Goal: Use online tool/utility: Use online tool/utility

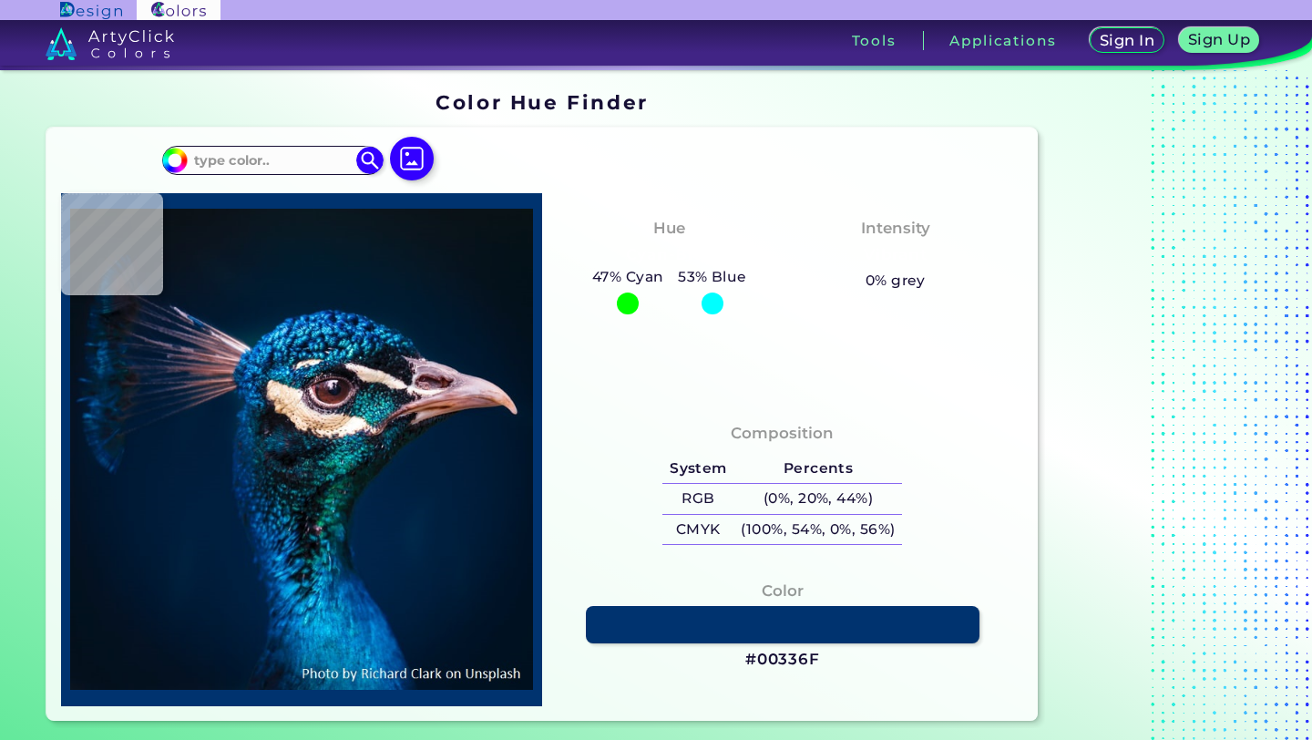
type input "#212434"
type input "#011c3a"
type input "#011C3A"
type input "#002446"
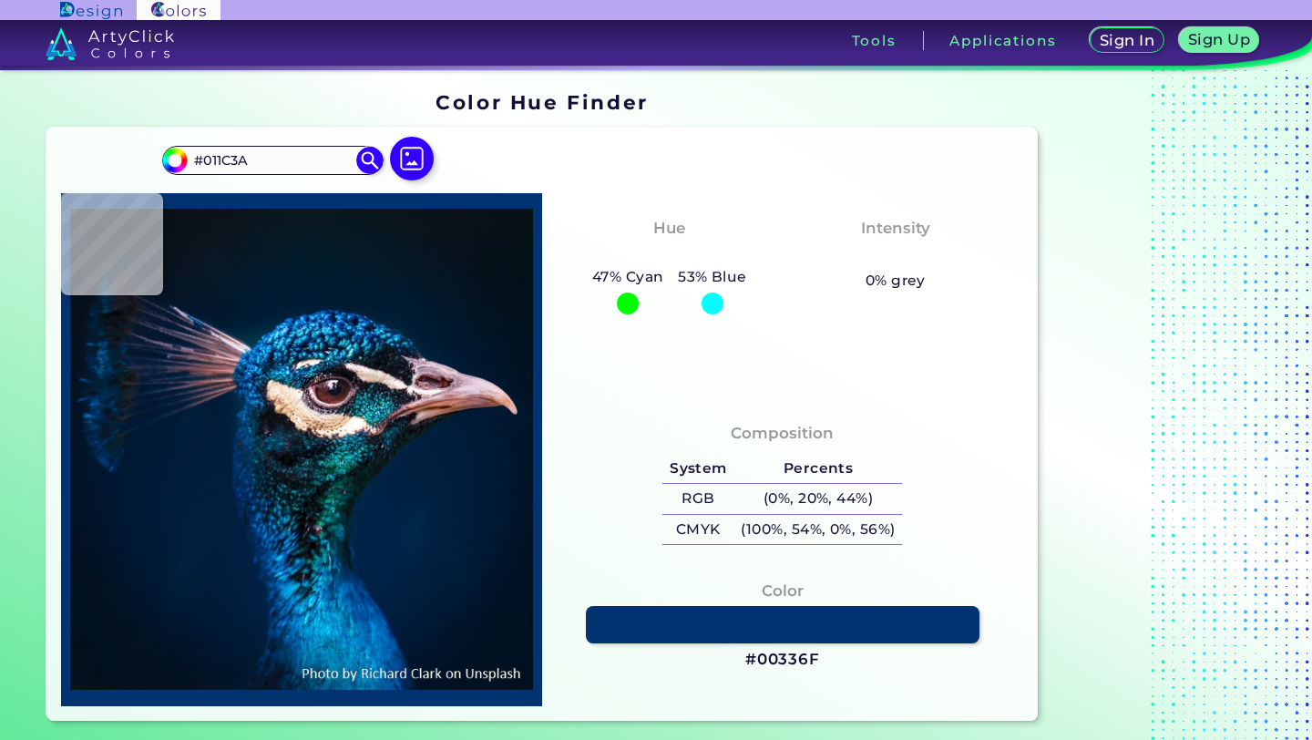
type input "#002446"
type input "#002242"
type input "#001e3d"
type input "#001E3D"
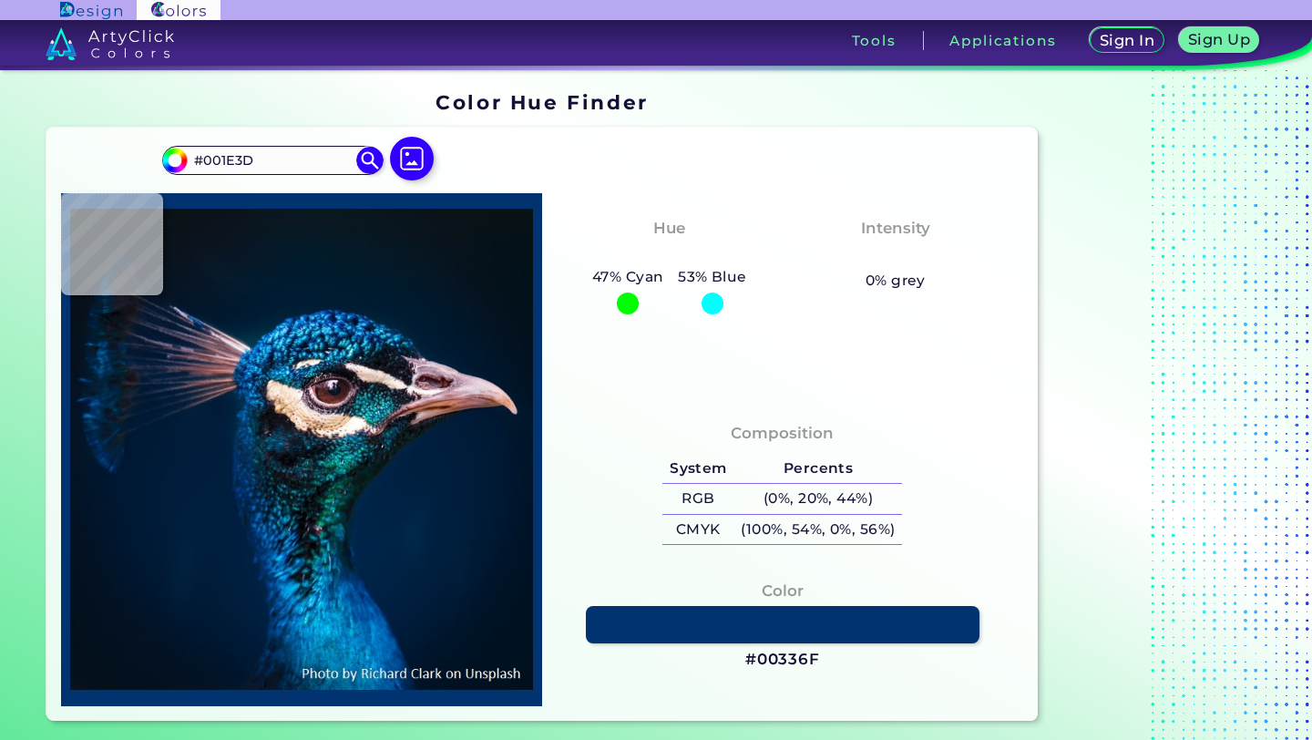
type input "#001b38"
type input "#001B38"
type input "#001a33"
type input "#001A33"
type input "#00172f"
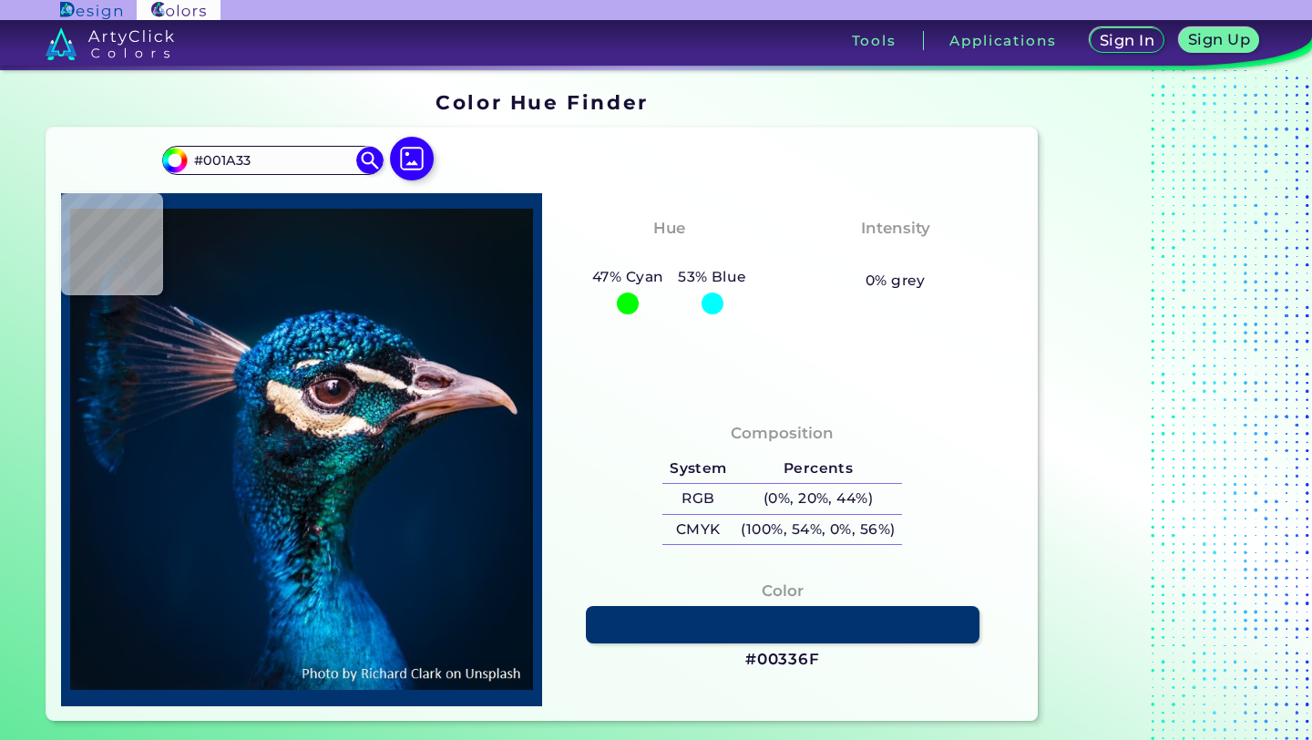
type input "#00172F"
type input "#01152d"
type input "#01152D"
type input "#00152a"
type input "#00152A"
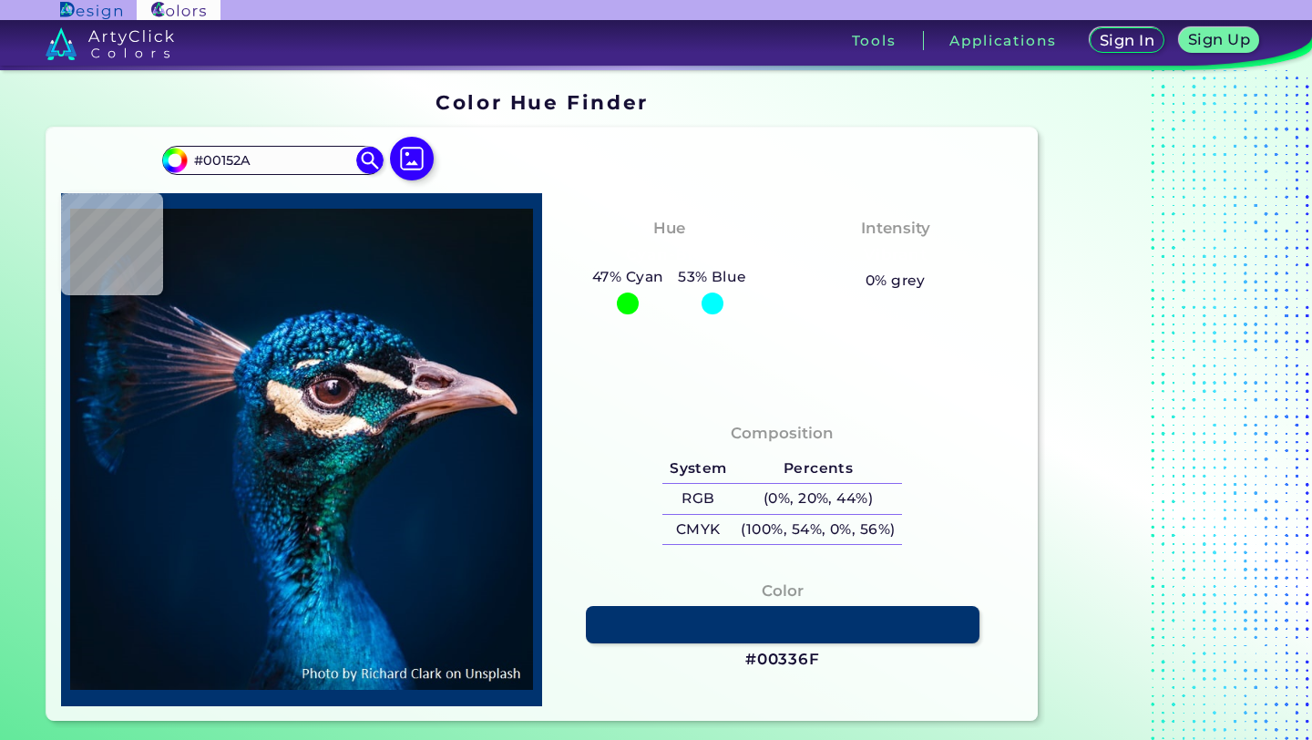
type input "#00142c"
type input "#00142C"
type input "#01172f"
type input "#01172F"
type input "#001932"
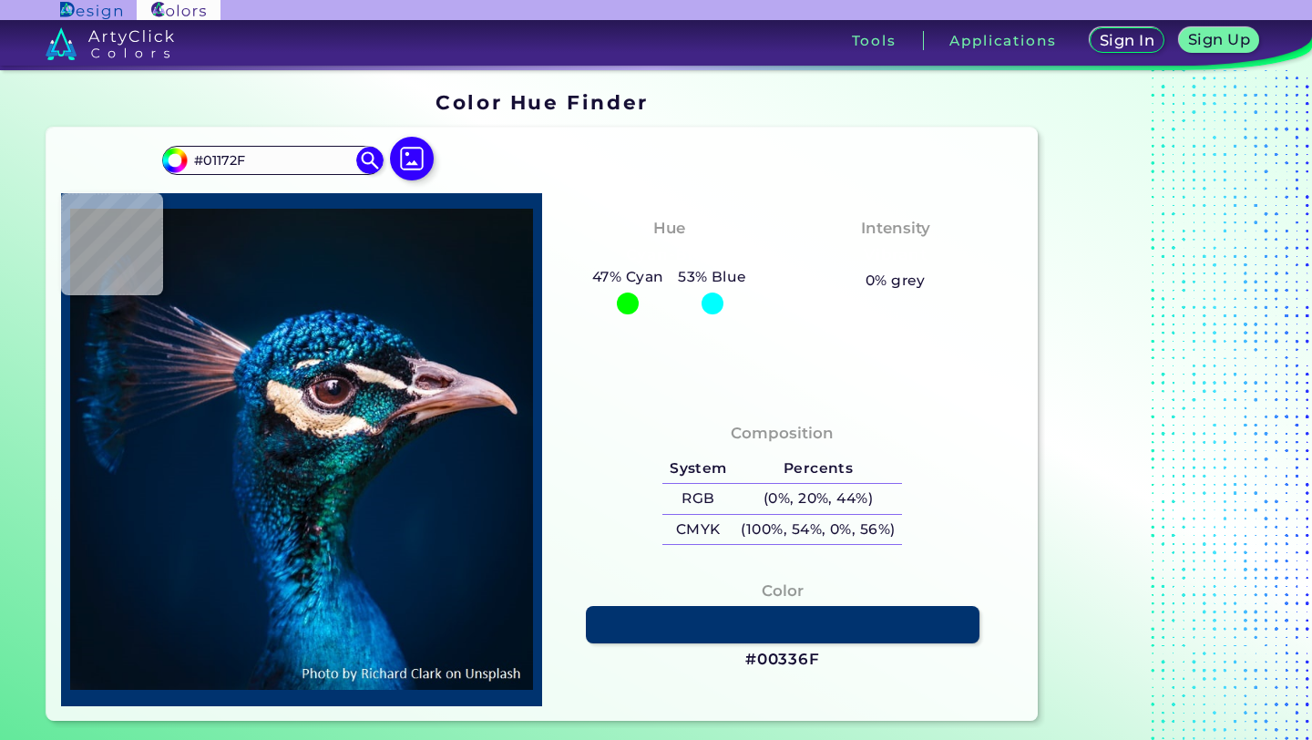
type input "#001932"
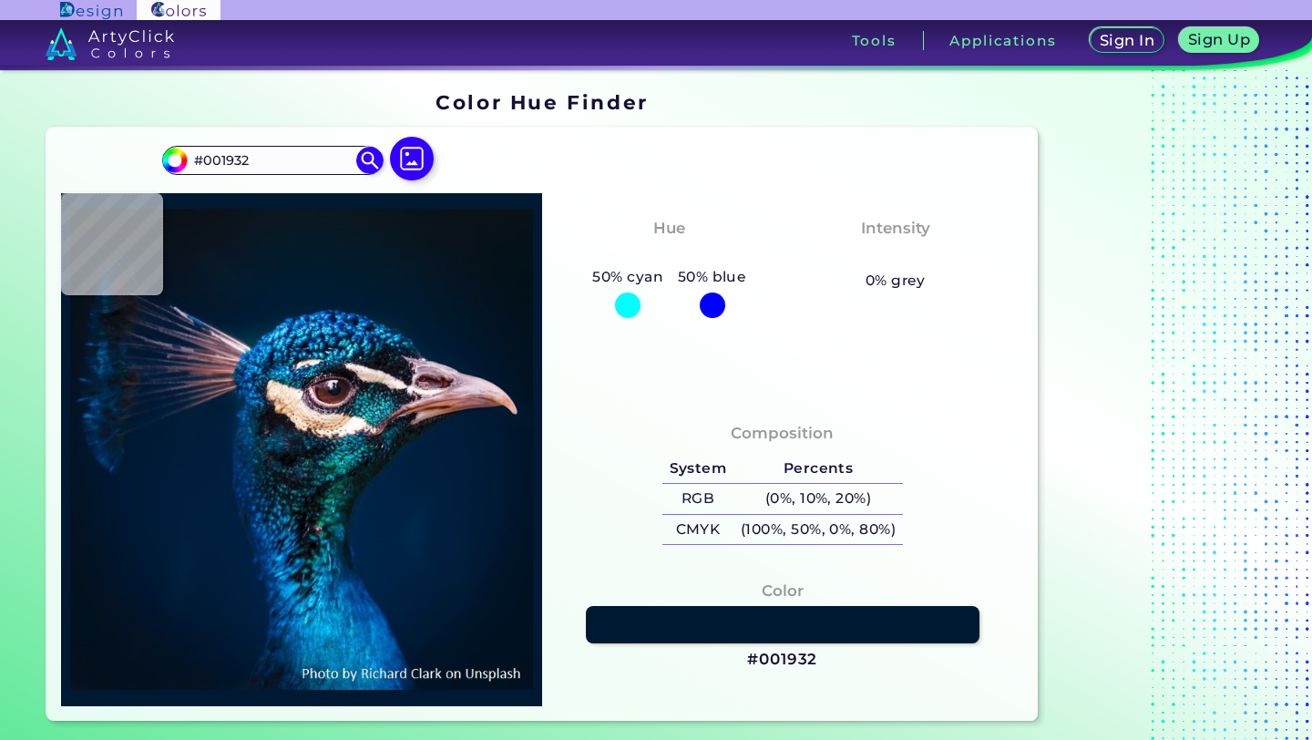
type input "#001a36"
type input "#001A36"
type input "#001f3e"
type input "#001F3E"
type input "#002242"
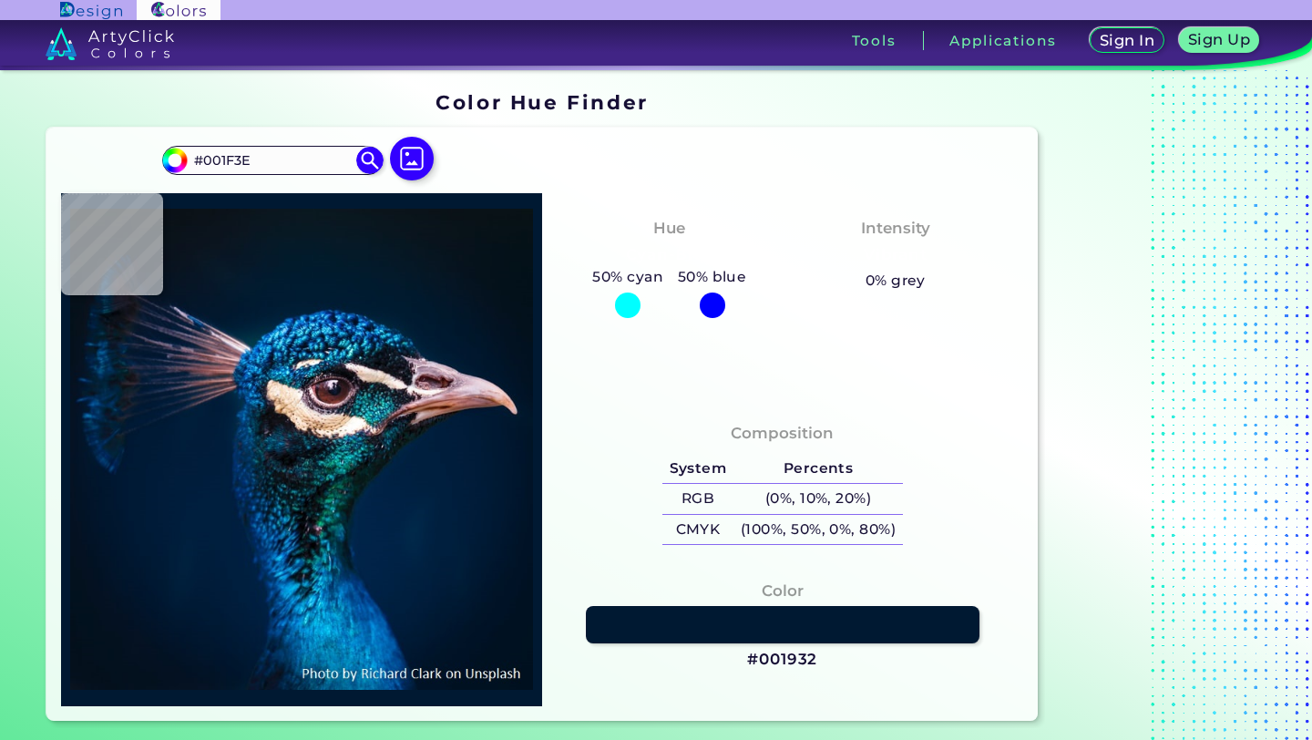
type input "#002242"
type input "#012346"
type input "#002245"
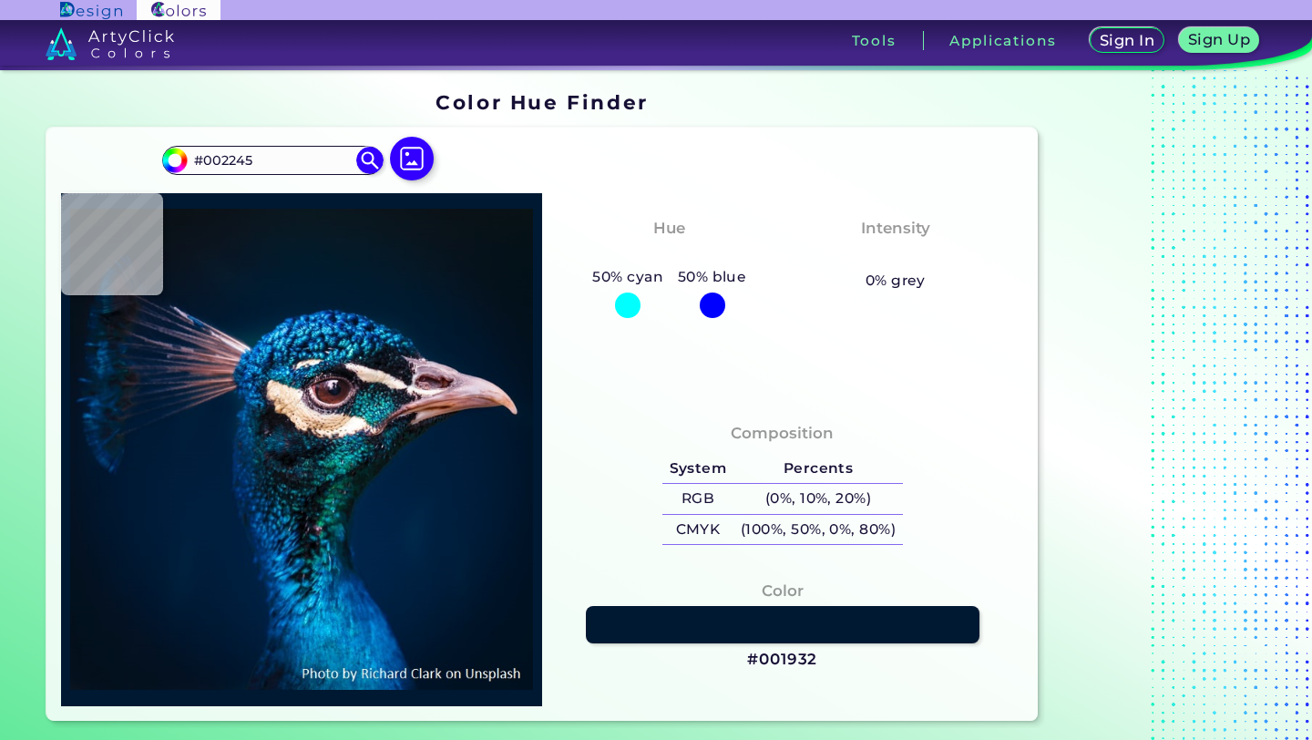
type input "#002247"
type input "#002245"
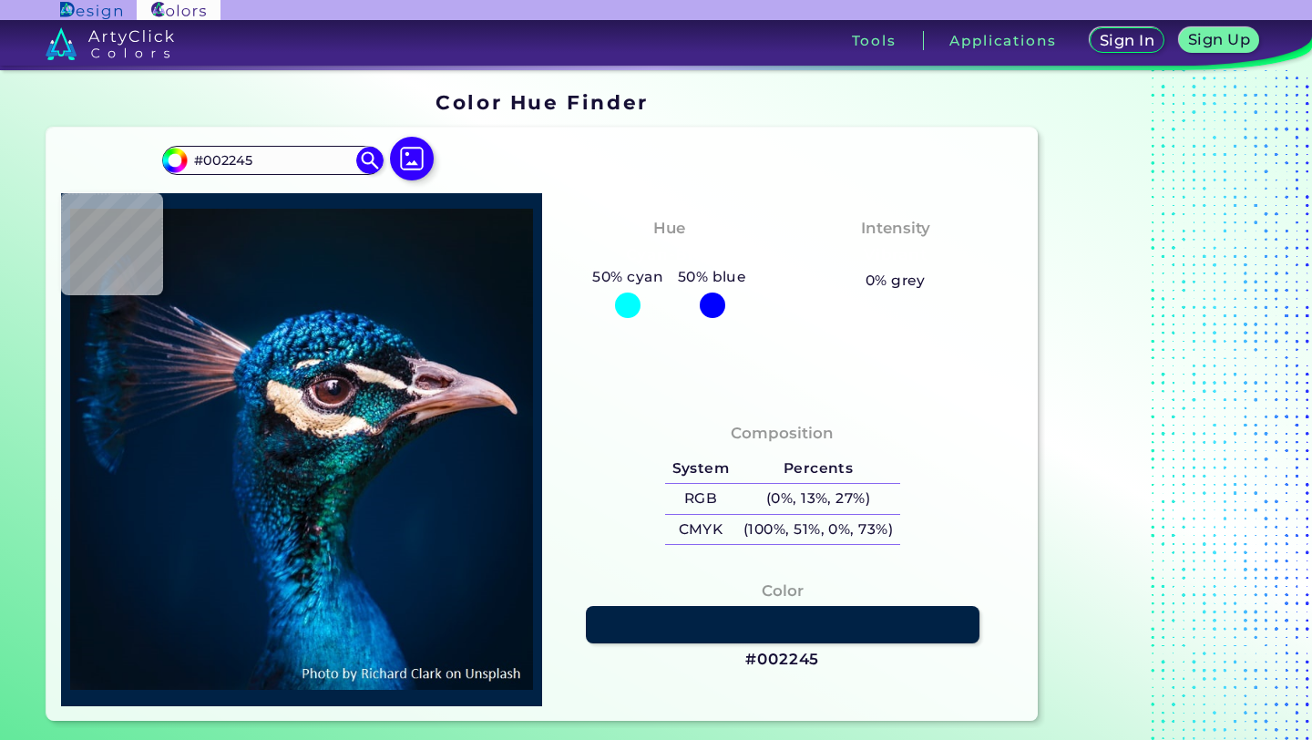
type input "#012348"
type input "#002247"
type input "#012348"
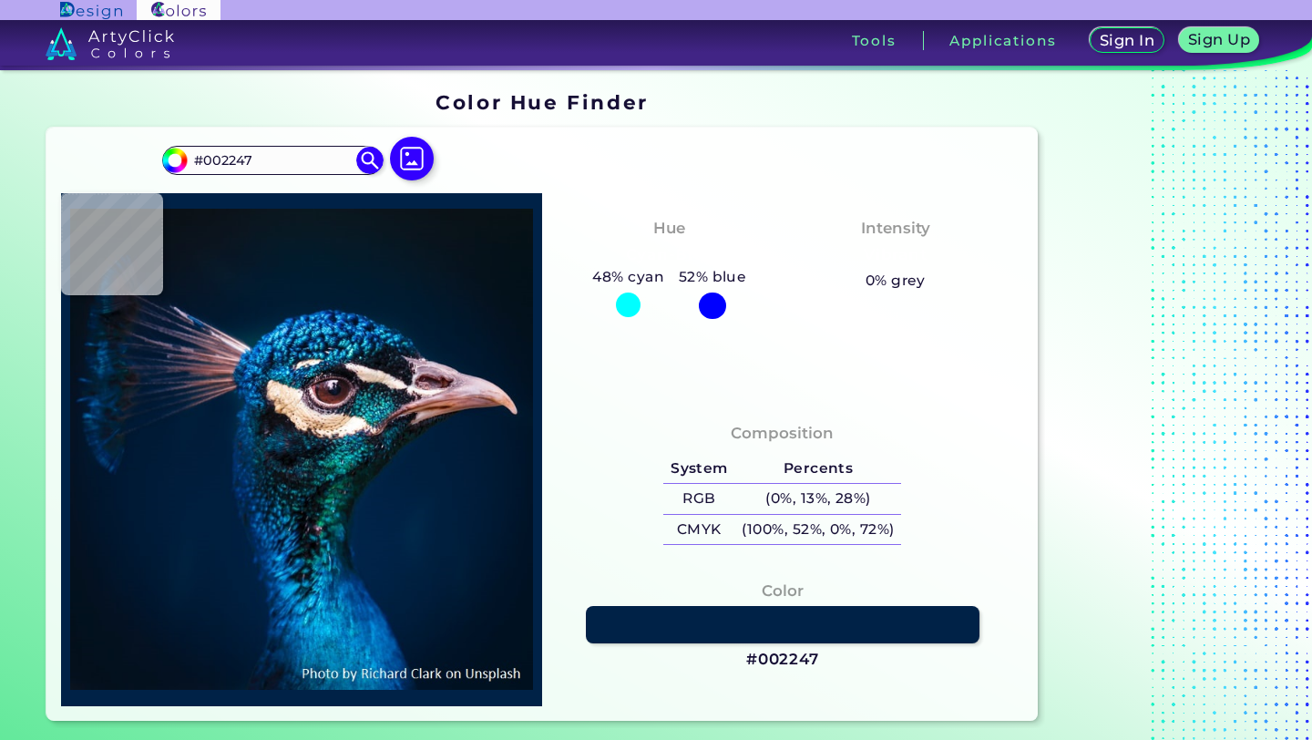
type input "#012348"
type input "#002247"
type input "#002245"
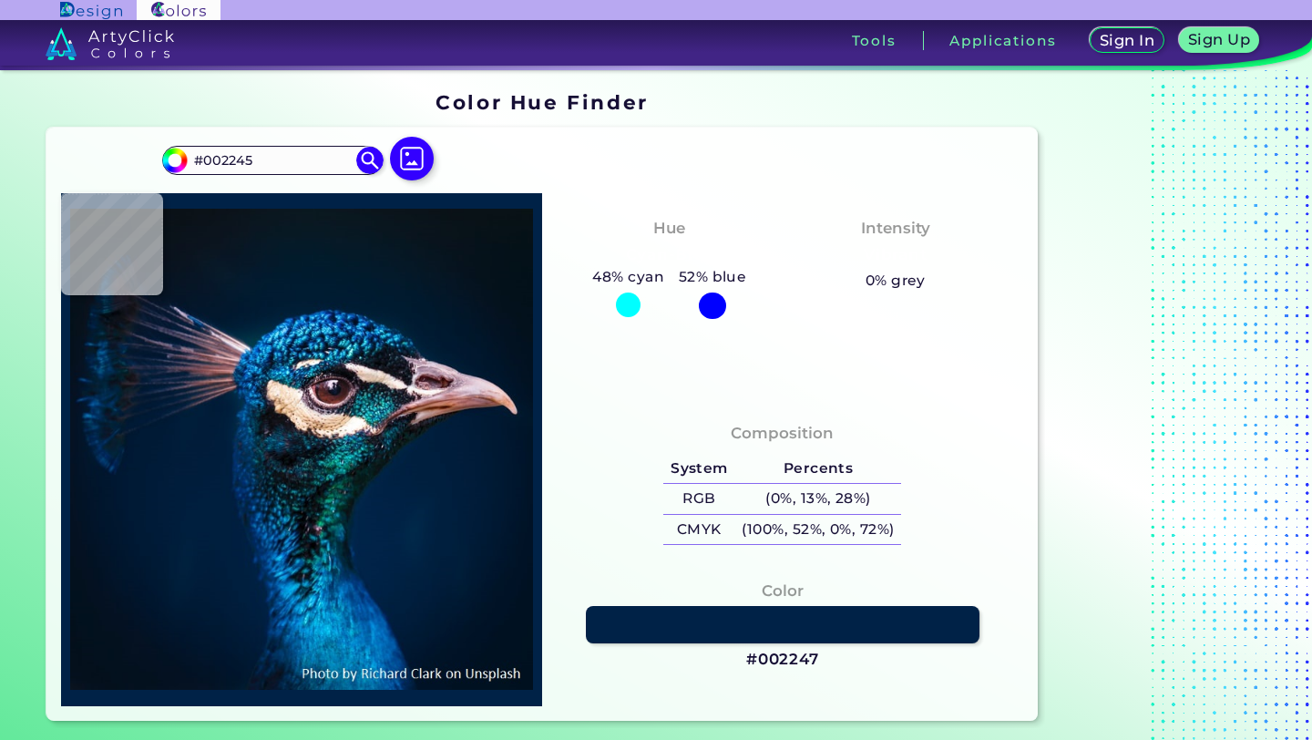
type input "#012346"
type input "#072526"
type input "#187a76"
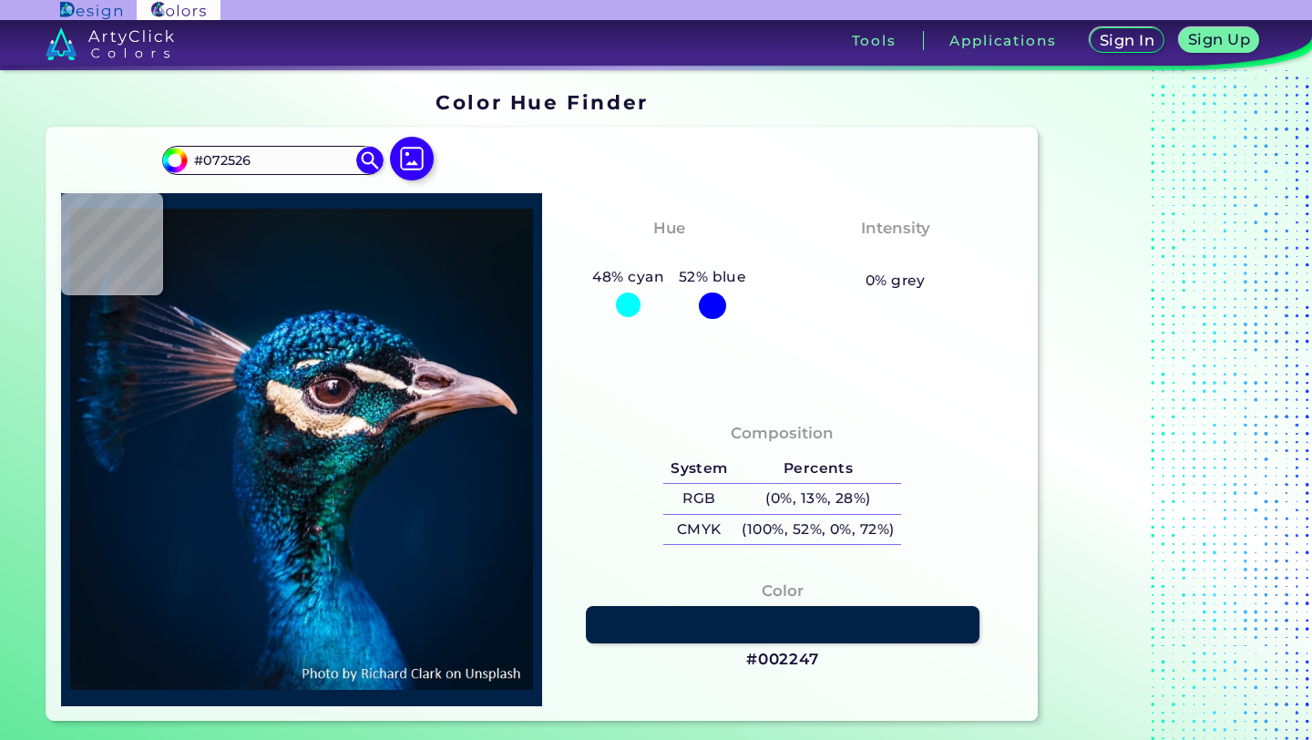
type input "#187A76"
type input "#ecded3"
type input "#ECDED3"
type input "#143b4d"
type input "#143B4D"
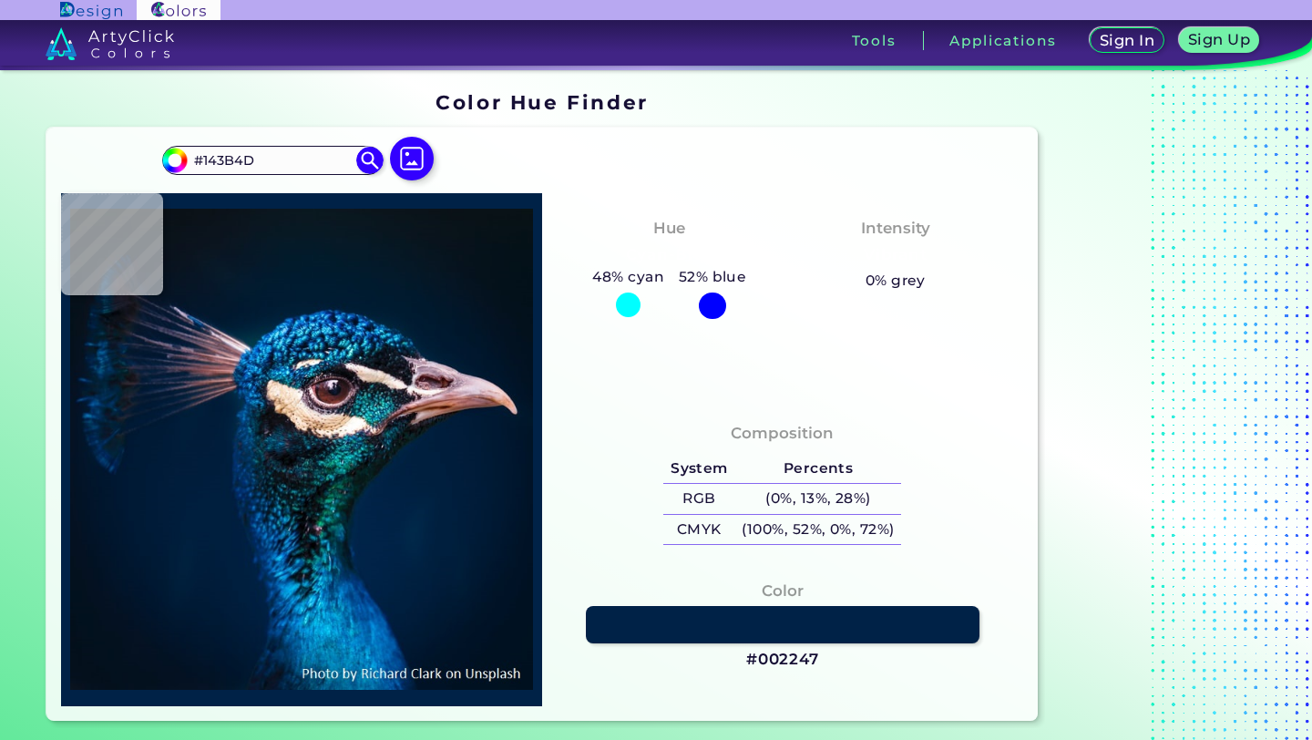
type input "#179dd5"
type input "#179DD5"
type input "#c3acbf"
type input "#C3ACBF"
type input "#696387"
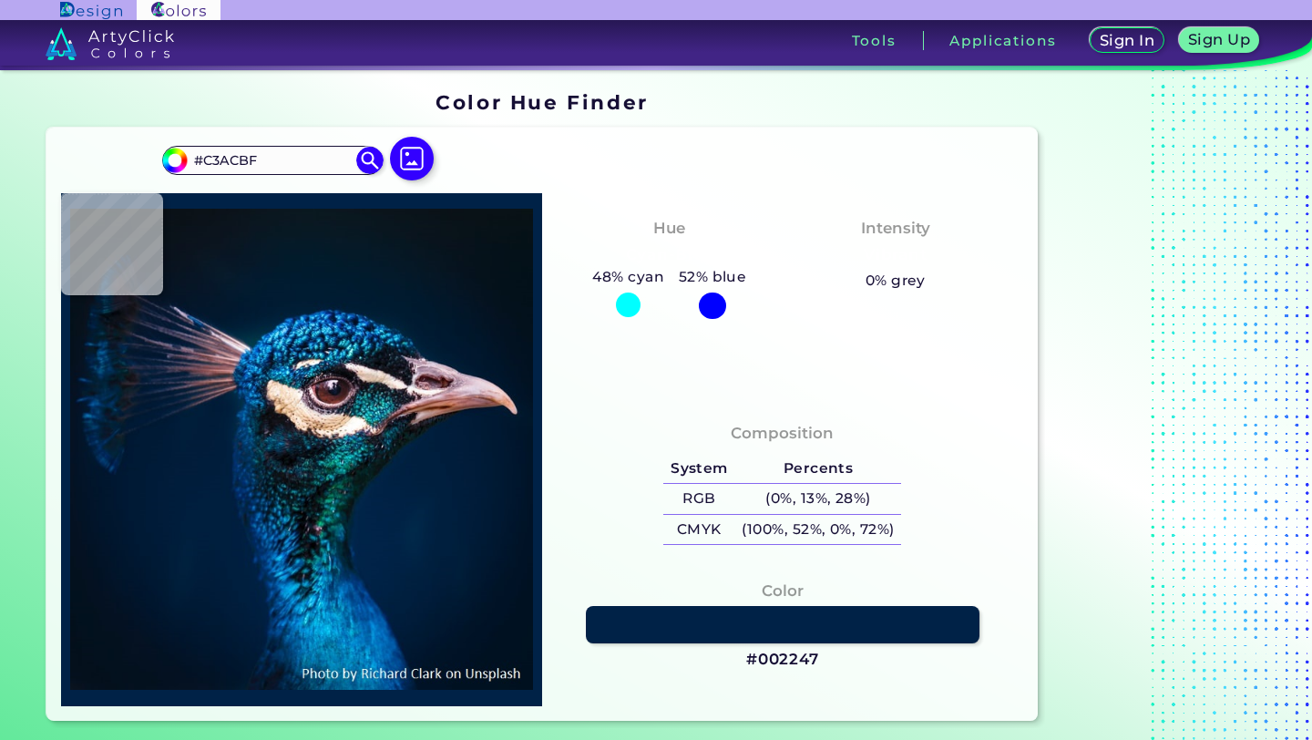
type input "#696387"
type input "#061730"
type input "#1c2335"
type input "#1C2335"
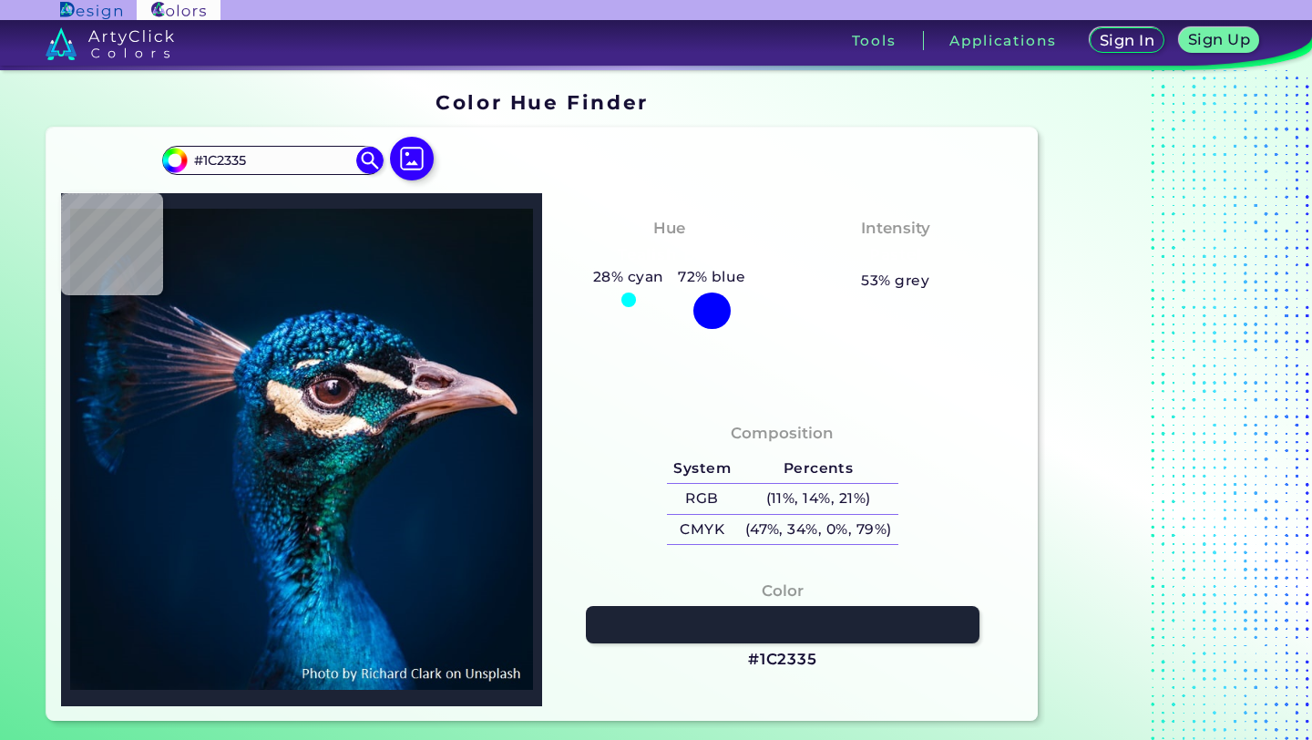
type input "#17161b"
type input "#17161B"
type input "#0e111a"
type input "#0E111A"
type input "#0e121c"
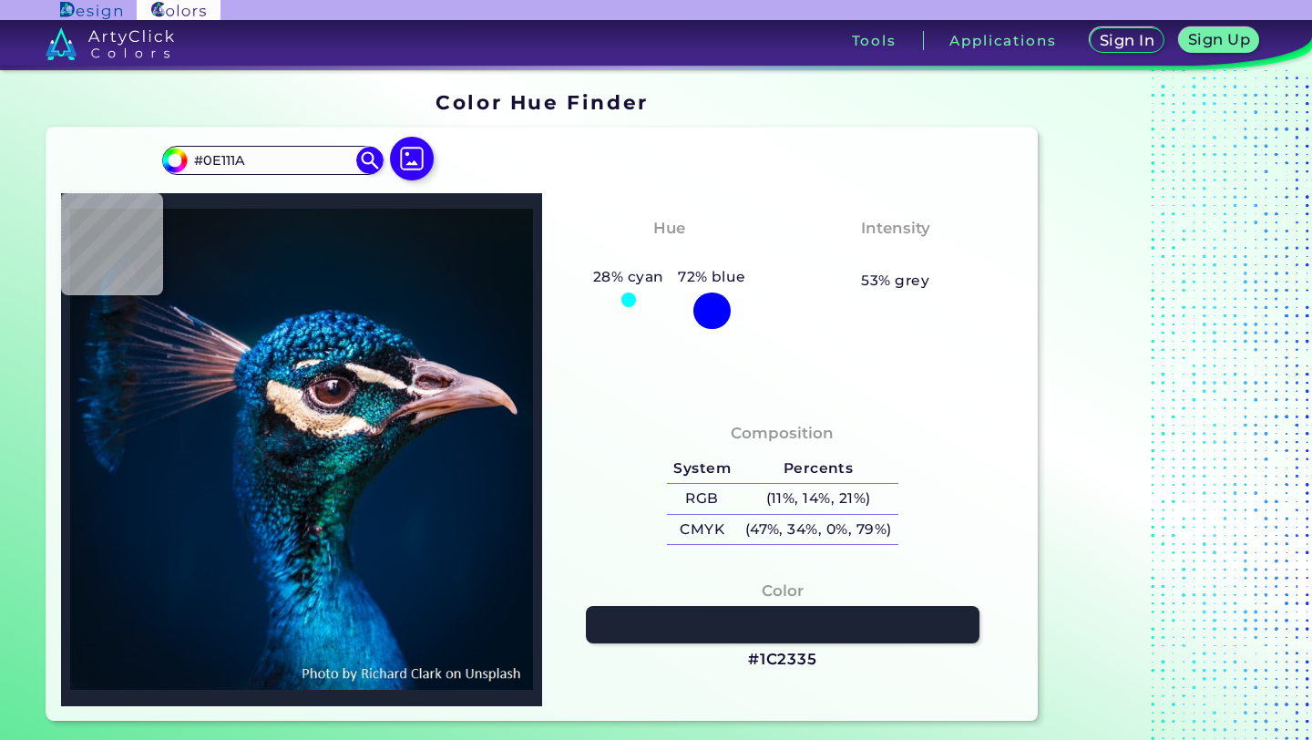
type input "#0E121C"
type input "#0d111a"
type input "#0D111A"
type input "#0d1016"
type input "#0D1016"
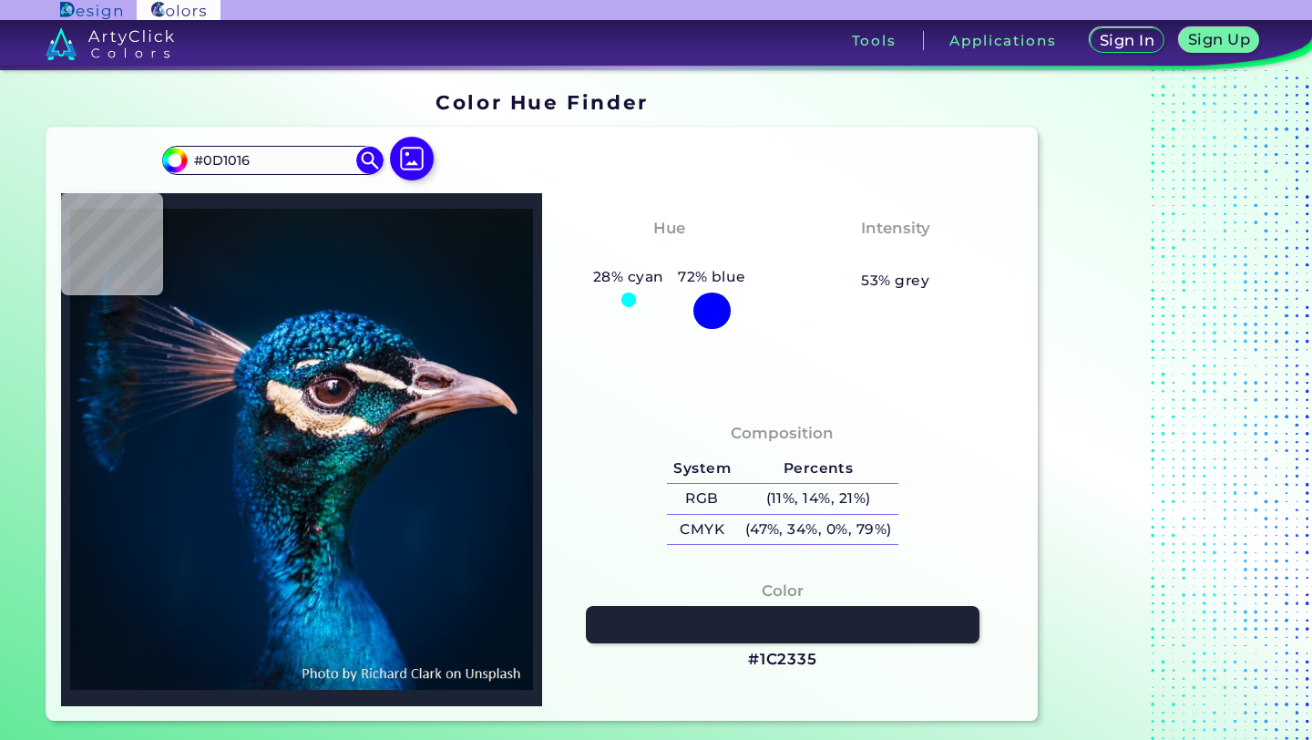
type input "#0a0f13"
type input "#0A0F13"
type input "#0d1017"
type input "#0D1017"
type input "#11131e"
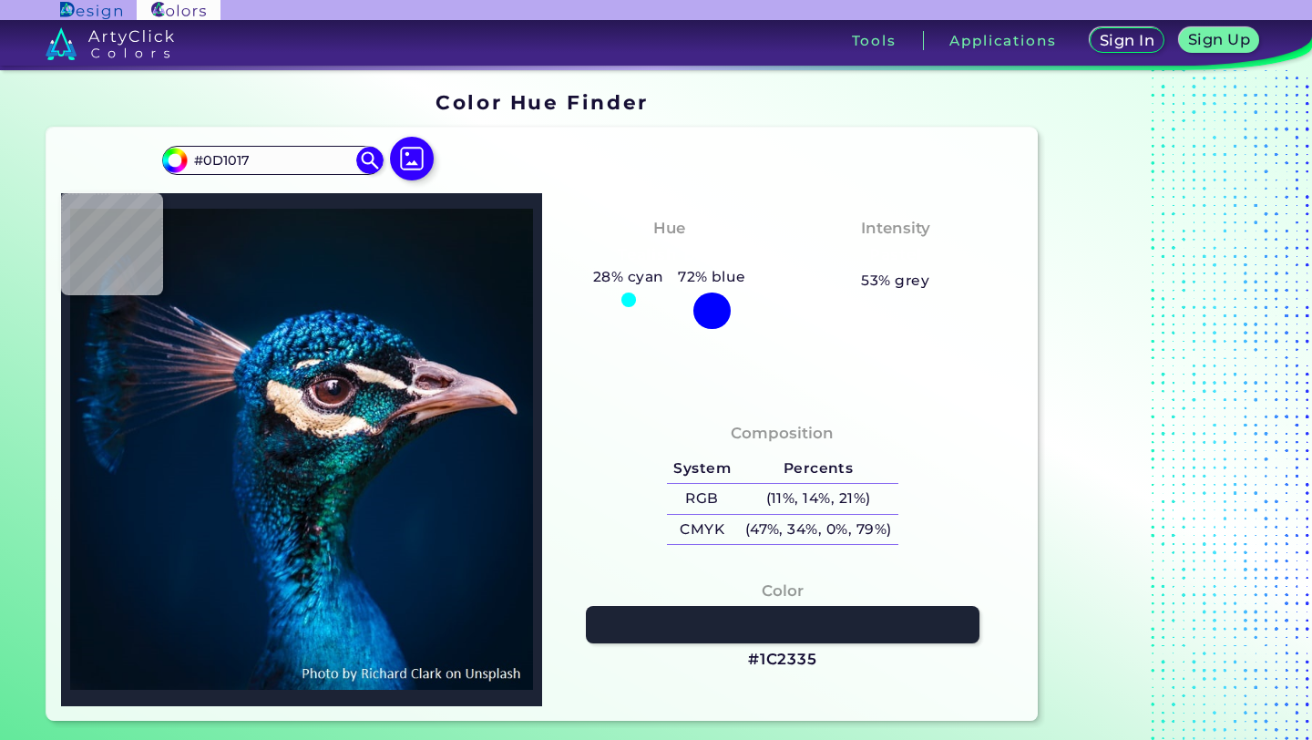
type input "#11131E"
type input "#131521"
type input "#151622"
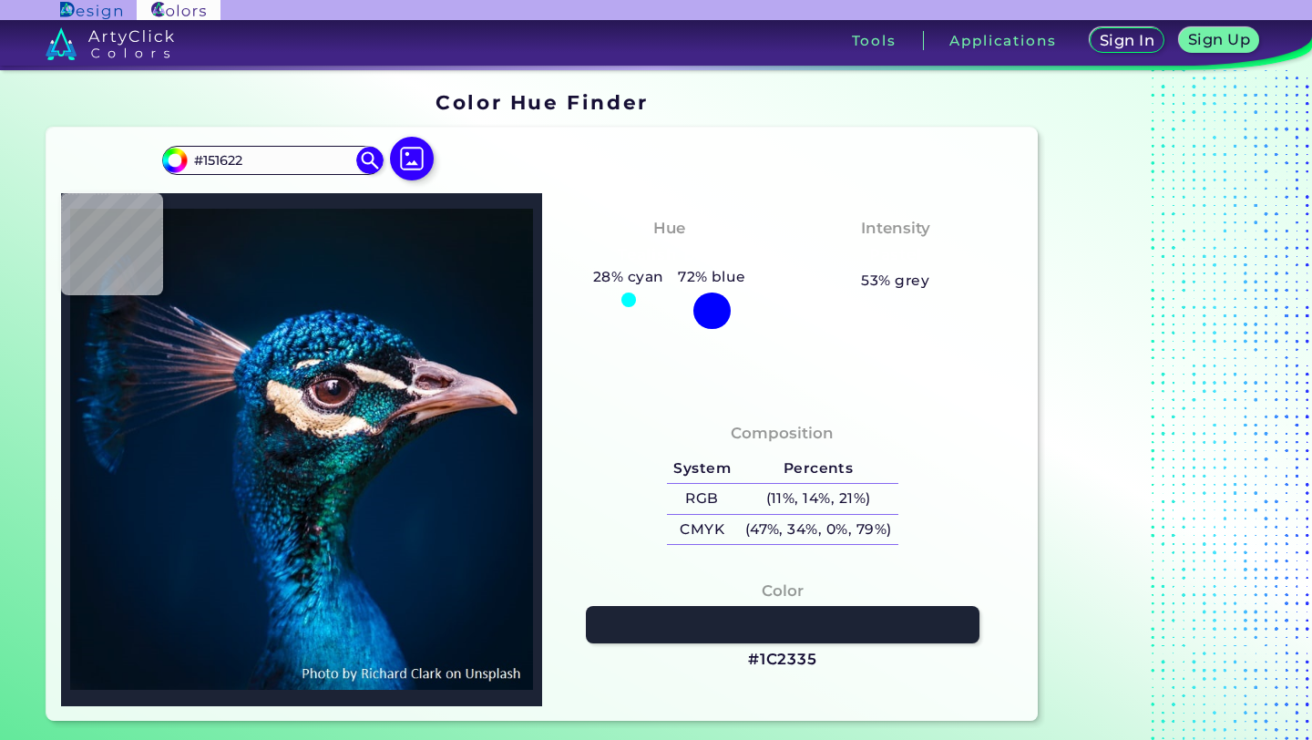
type input "#14141e"
type input "#14141E"
type input "#111217"
type input "#121a25"
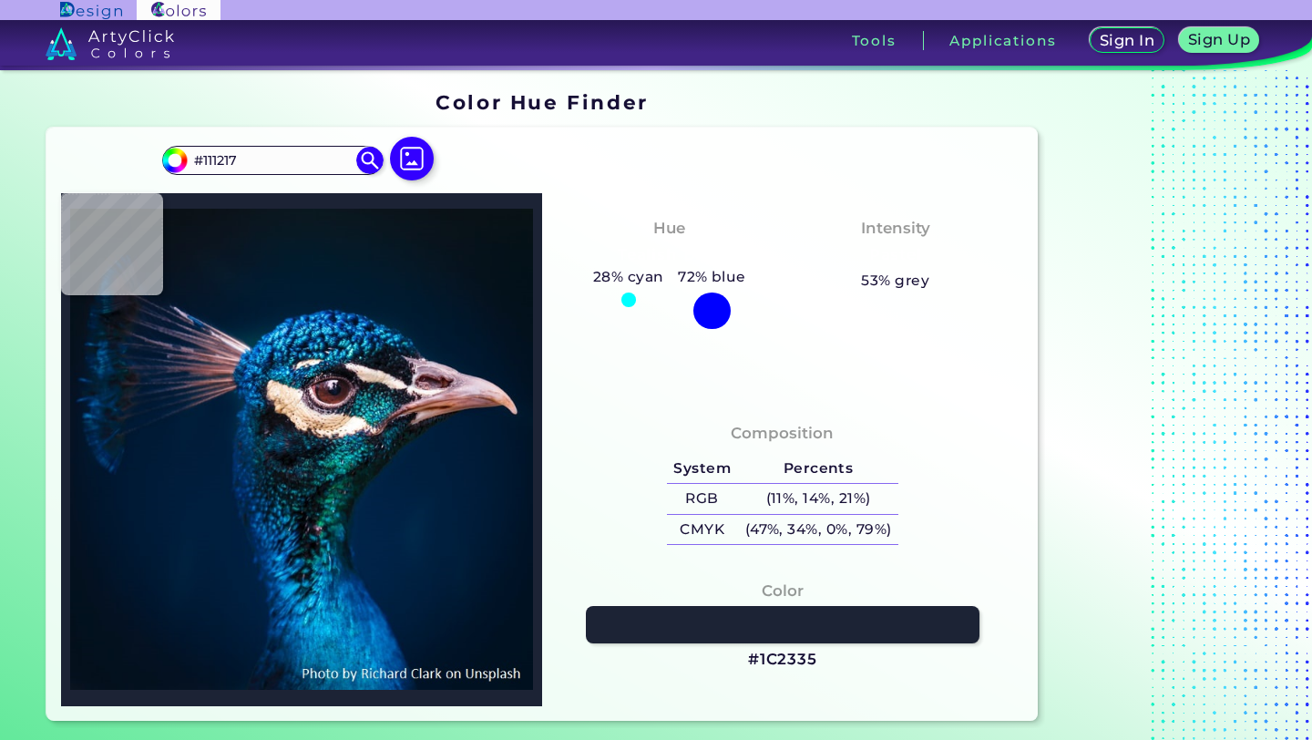
type input "#121A25"
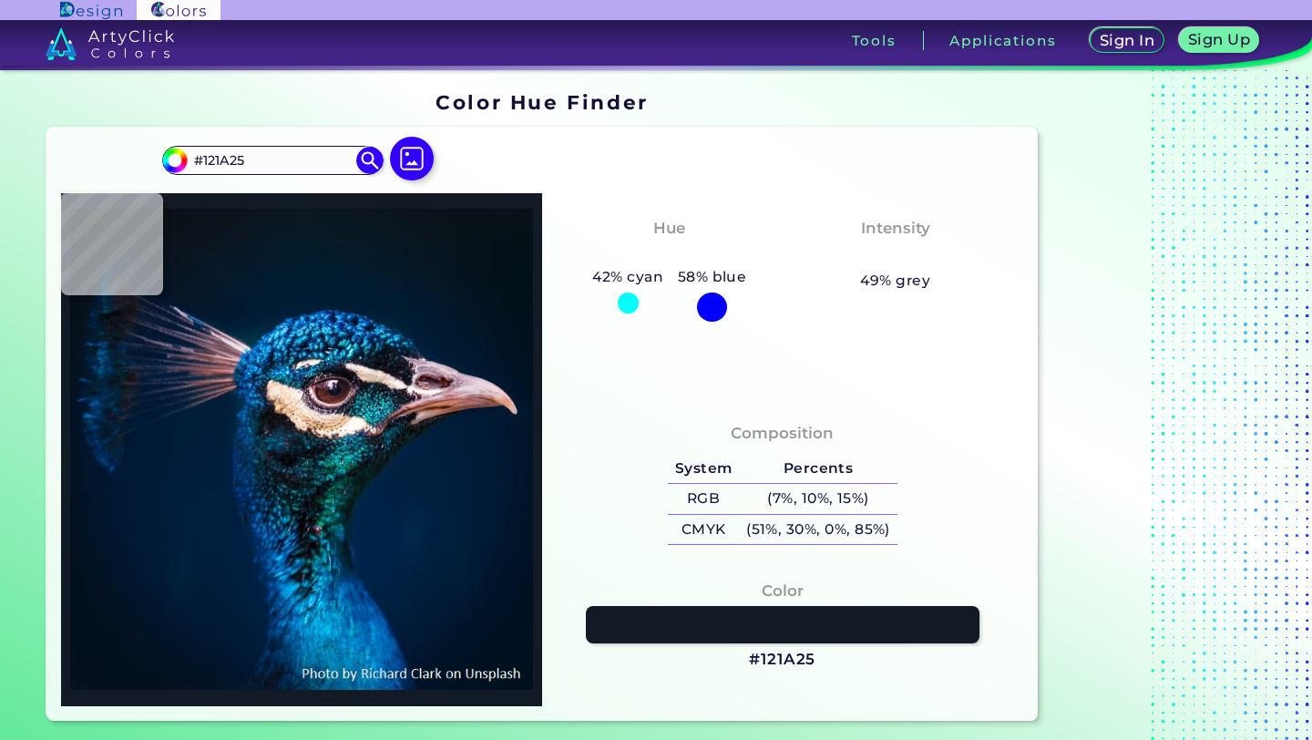
type input "#0b1e37"
type input "#0B1E37"
type input "#0a1832"
type input "#0A1832"
type input "#0d1b38"
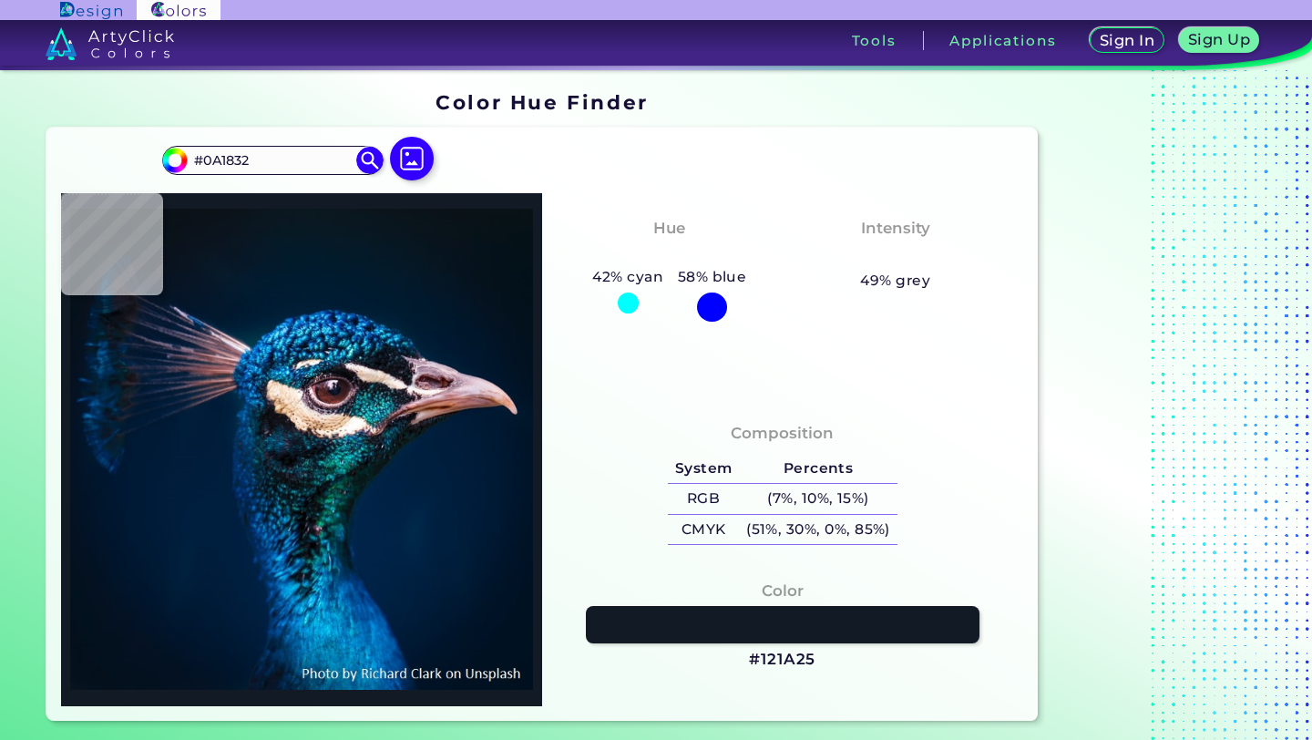
type input "#0D1B38"
type input "#182441"
type input "#2d3552"
type input "#2D3552"
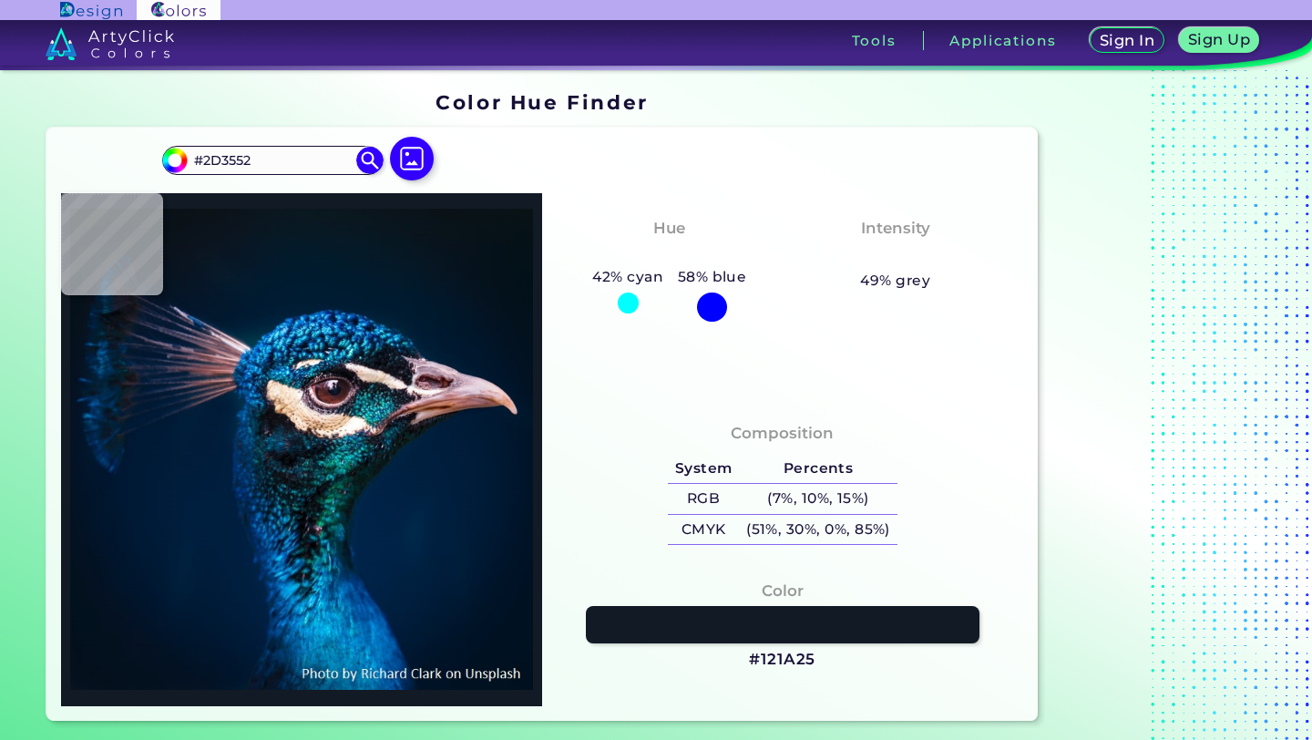
type input "#46496c"
type input "#46496C"
type input "#39374d"
type input "#39374D"
type input "#071a38"
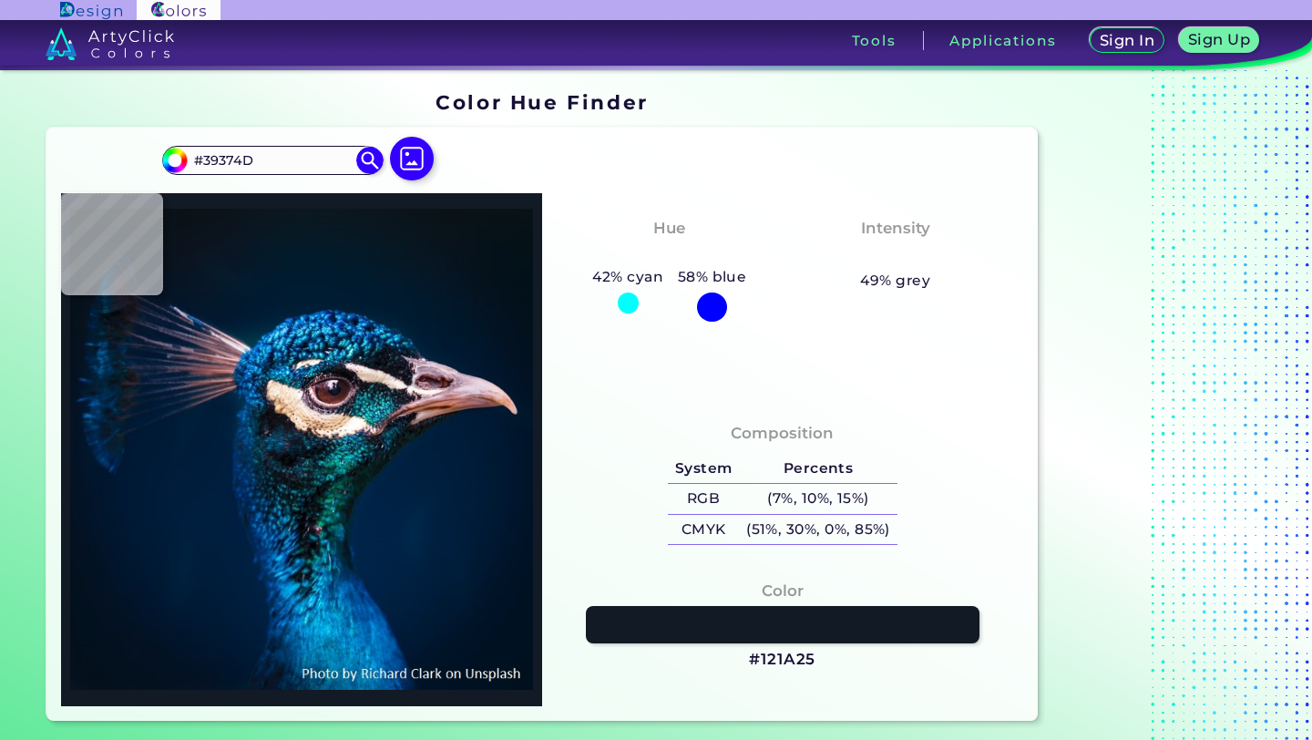
type input "#071A38"
type input "#655971"
type input "#7f4951"
type input "#7F4951"
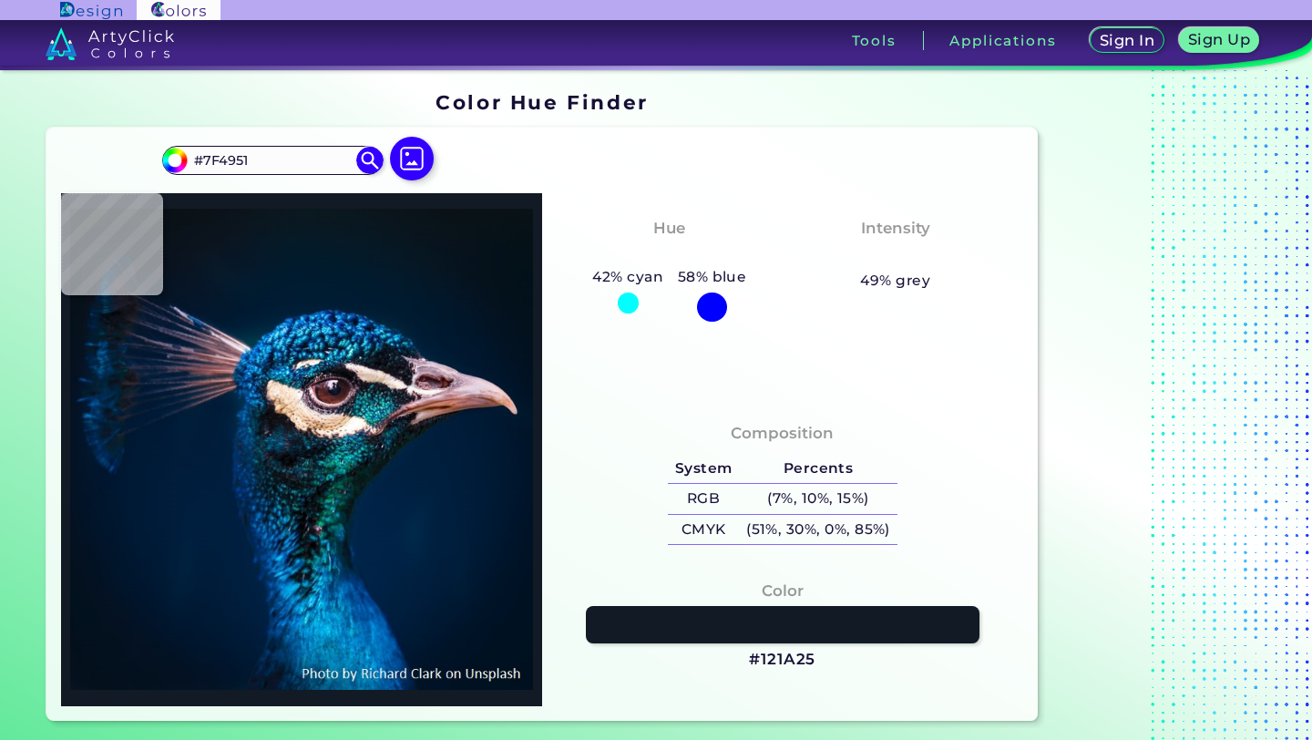
type input "#8c6c76"
type input "#8C6C76"
type input "#002a52"
type input "#002A52"
type input "#012e41"
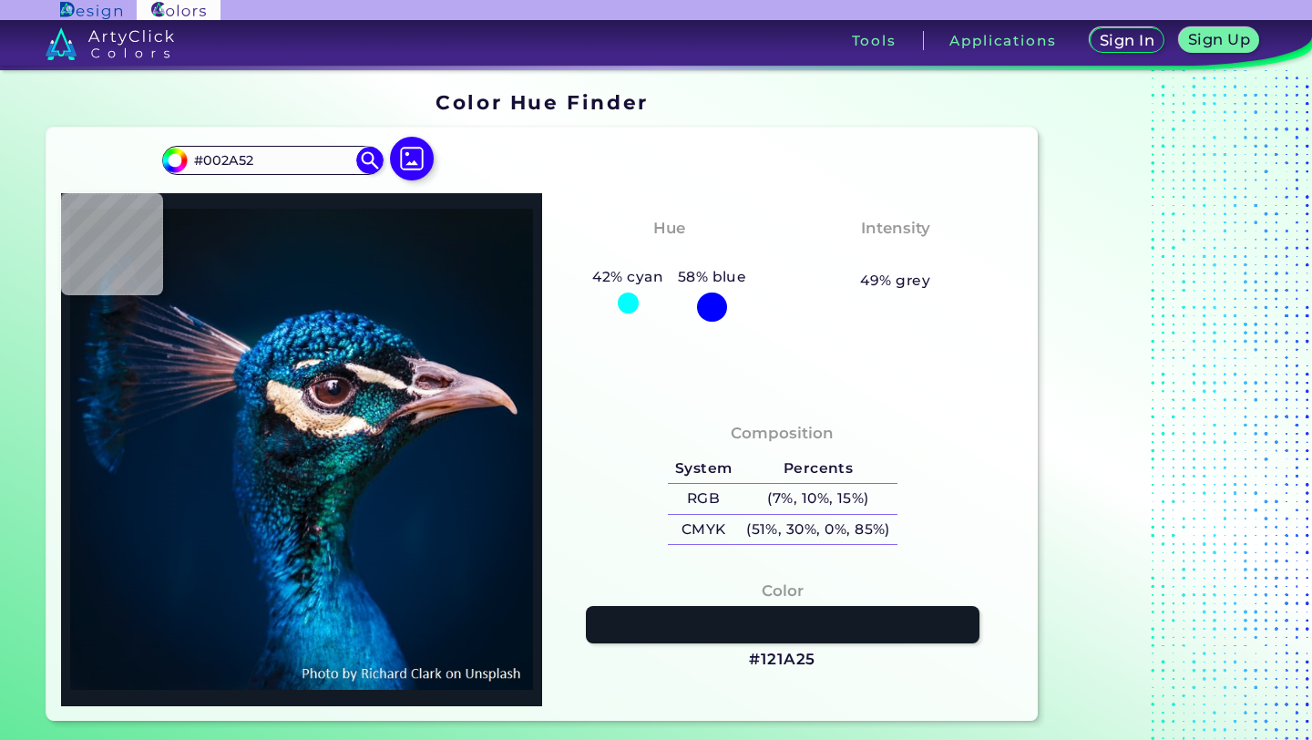
type input "#012E41"
type input "#024261"
type input "#0b2233"
type input "#0B2233"
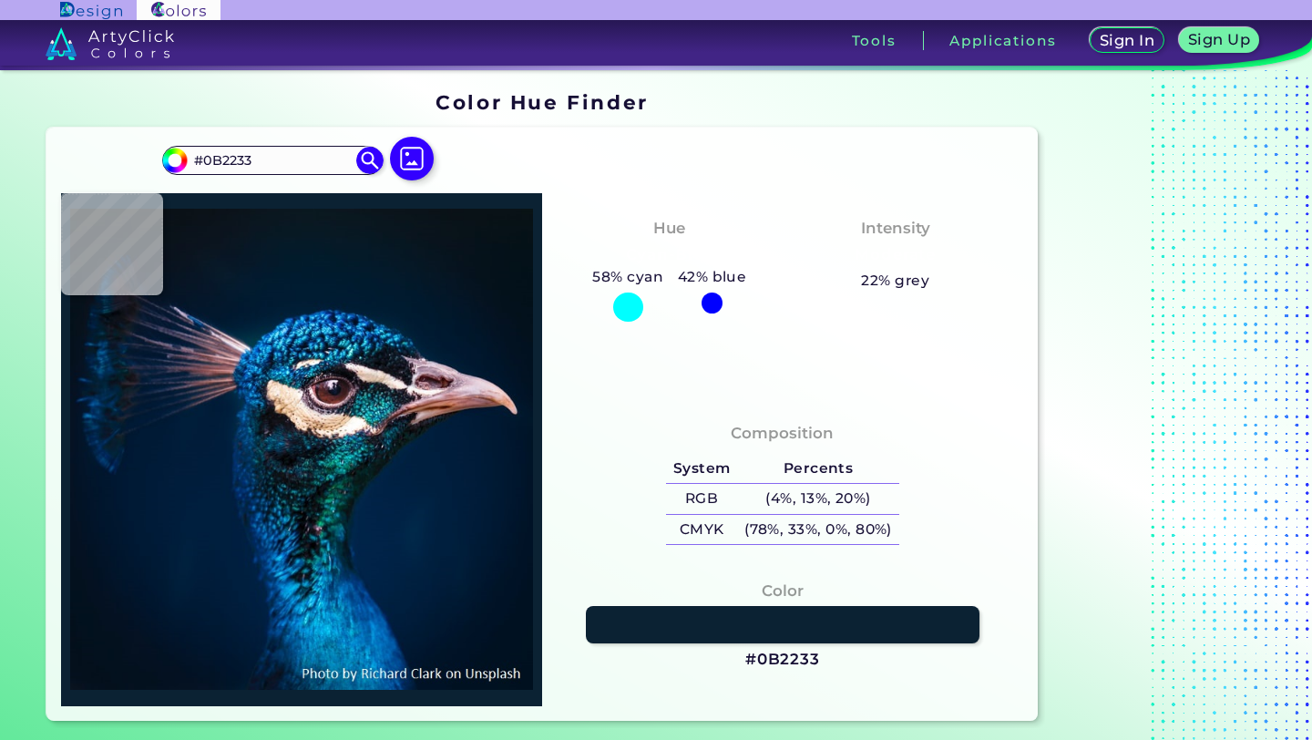
type input "#092e45"
type input "#092E45"
type input "#1c4a5a"
type input "#1C4A5A"
type input "#349fad"
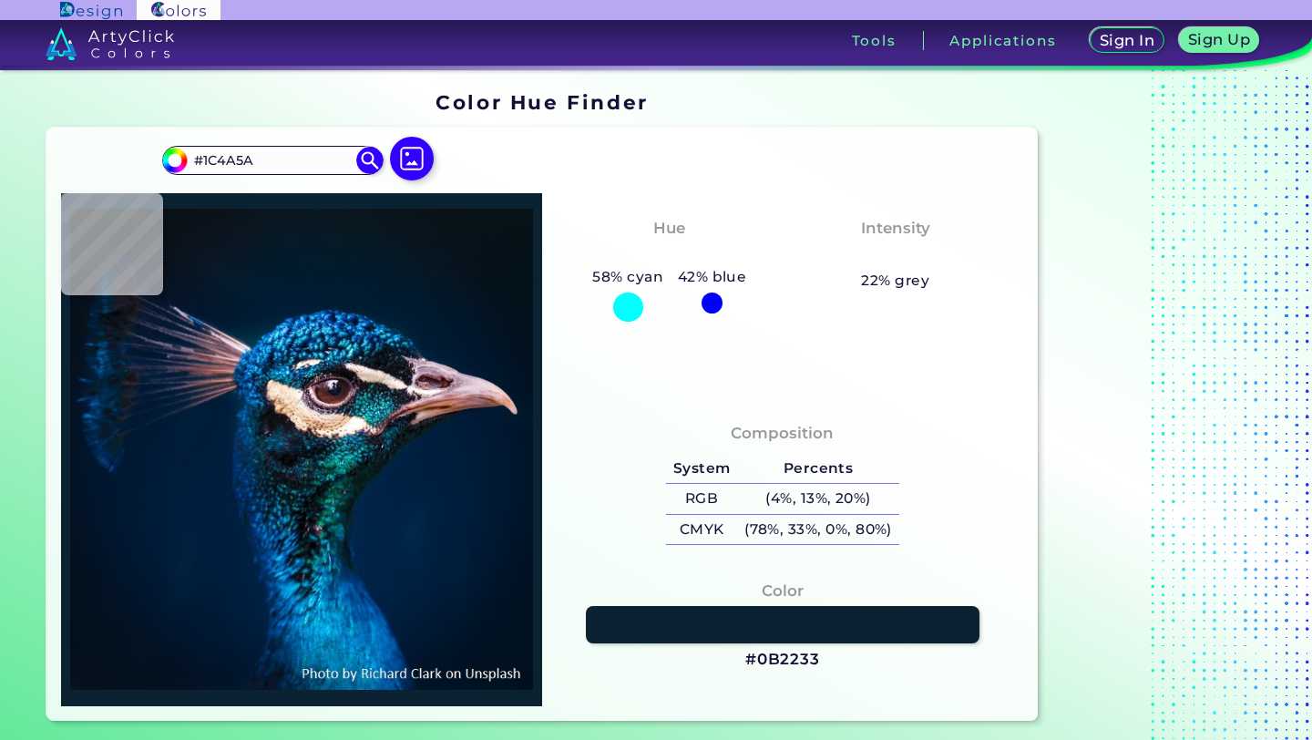
type input "#349FAD"
type input "#074054"
type input "#e1cbcd"
type input "#E1CBCD"
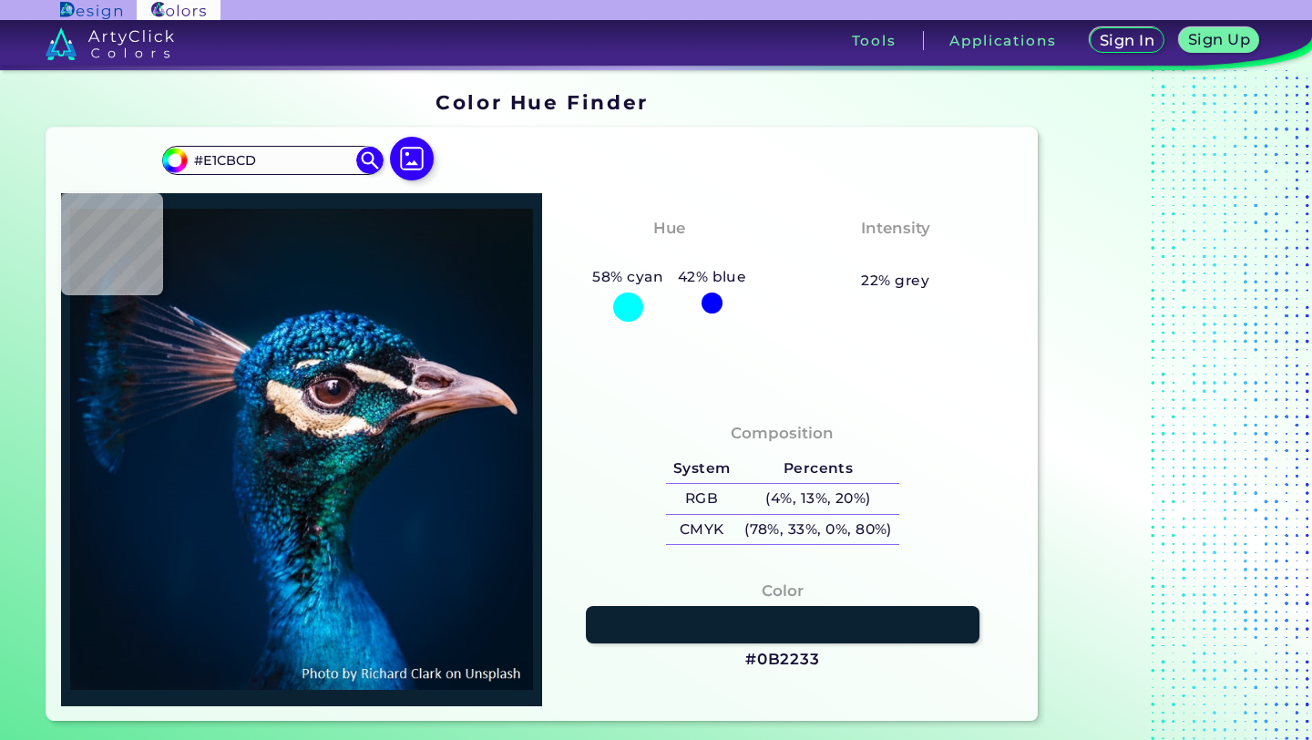
type input "#608c7b"
type input "#608C7B"
type input "#0c8a94"
type input "#0C8A94"
type input "#20acc0"
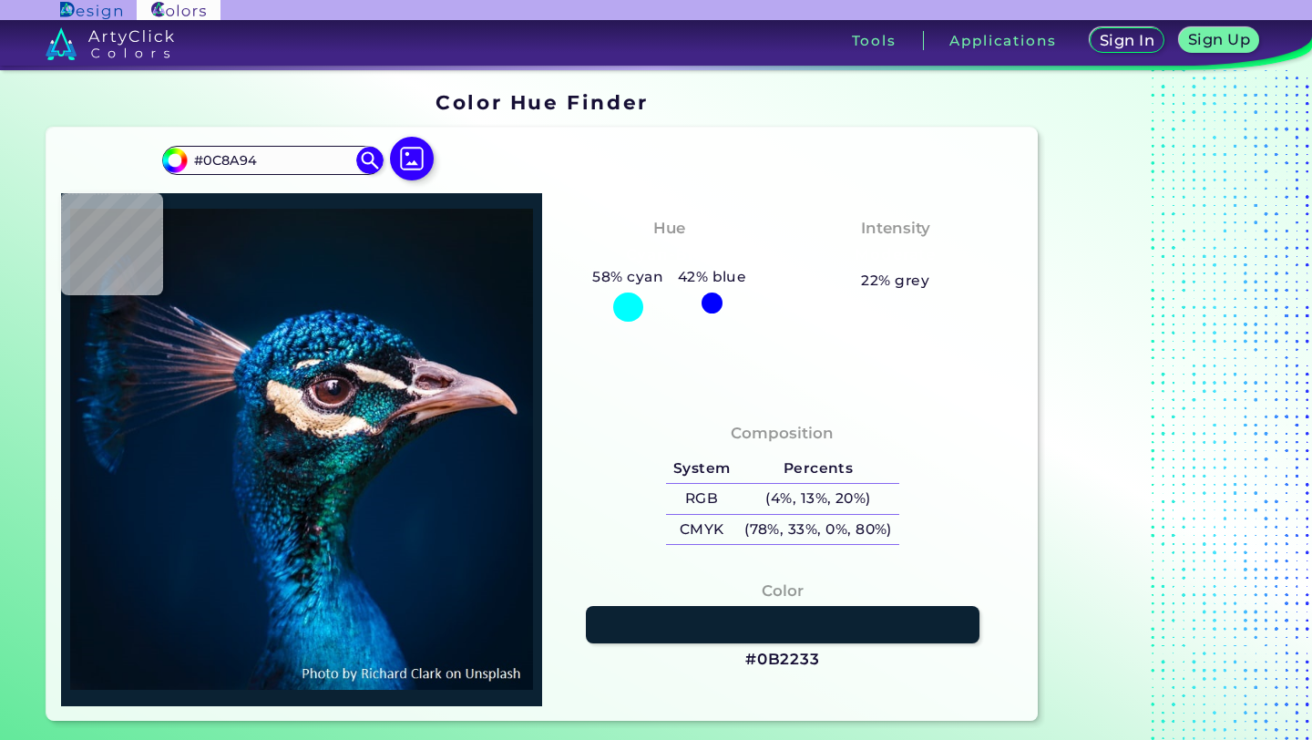
type input "#20ACC0"
type input "#2f889c"
type input "#2F889C"
type input "#1b535f"
type input "#1B535F"
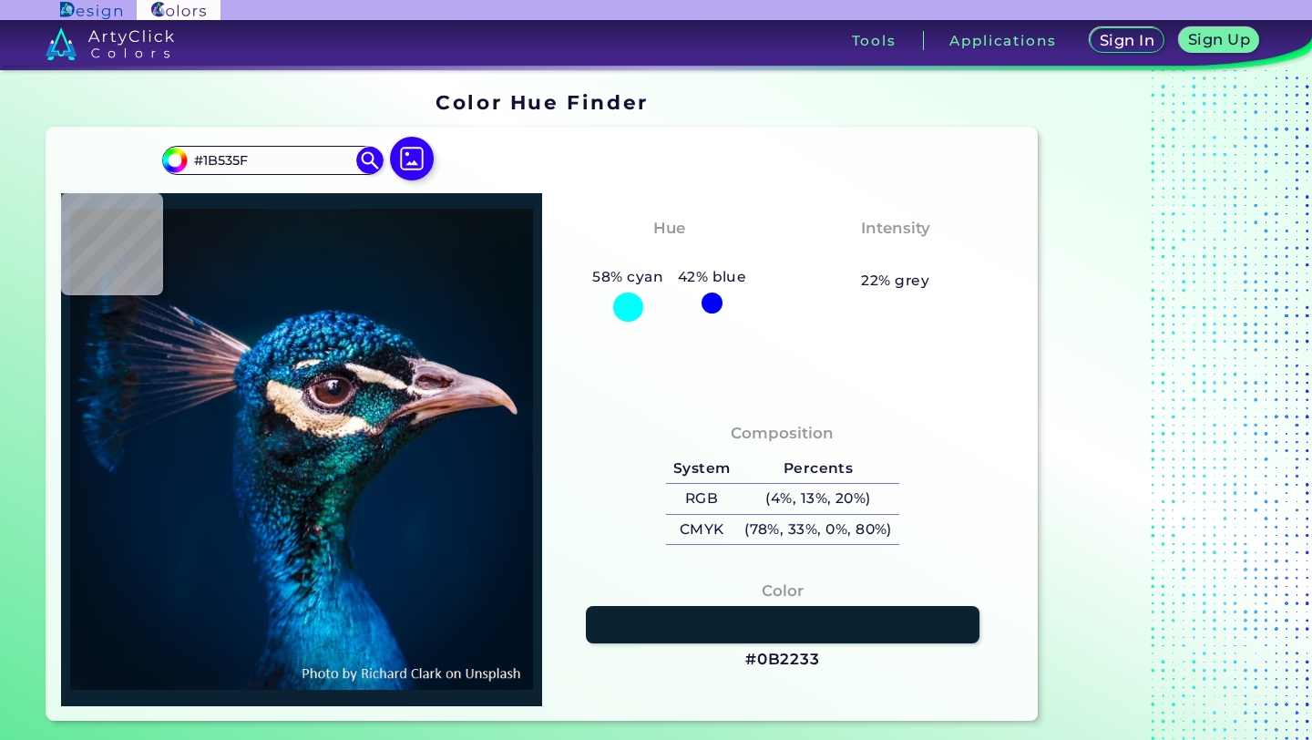
type input "#003b47"
type input "#003B47"
type input "#3d4551"
type input "#3D4551"
type input "#35232e"
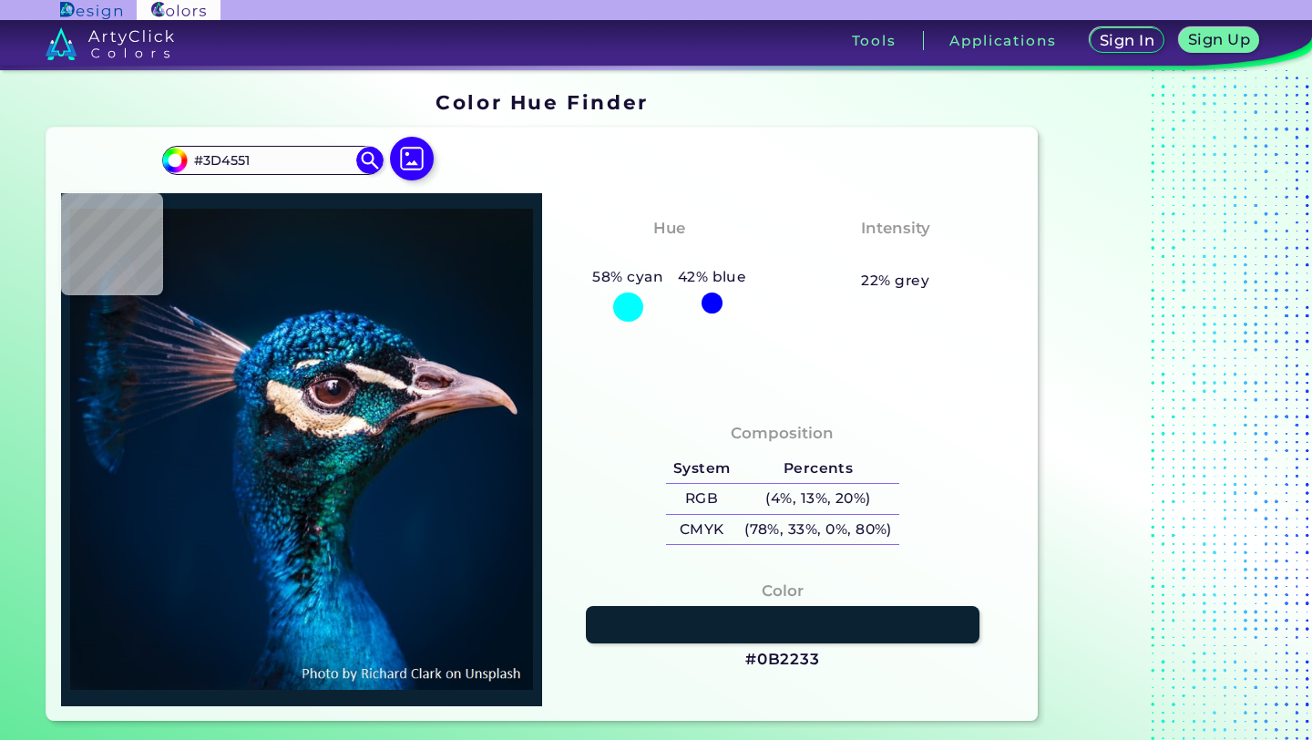
type input "#35232E"
type input "#c4aeb6"
type input "#C4AEB6"
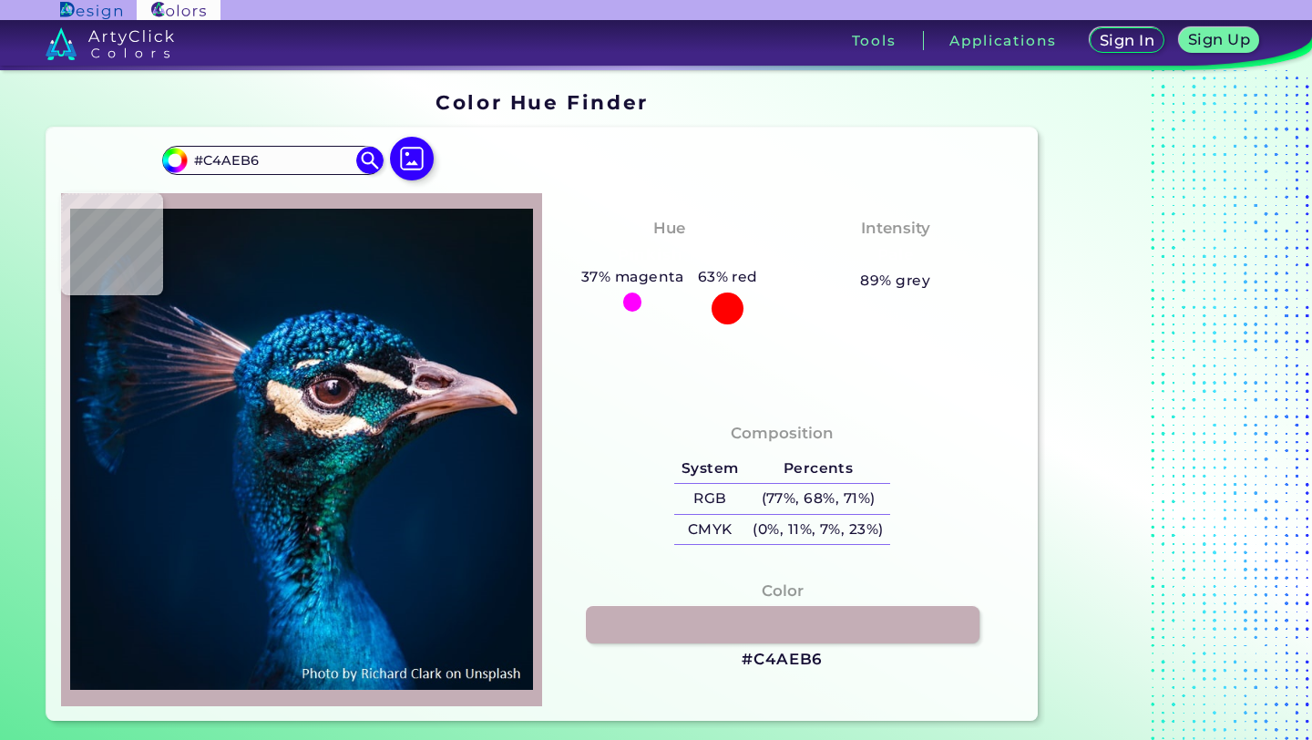
type input "#533542"
type input "#7a6a7d"
type input "#7A6A7D"
type input "#988d92"
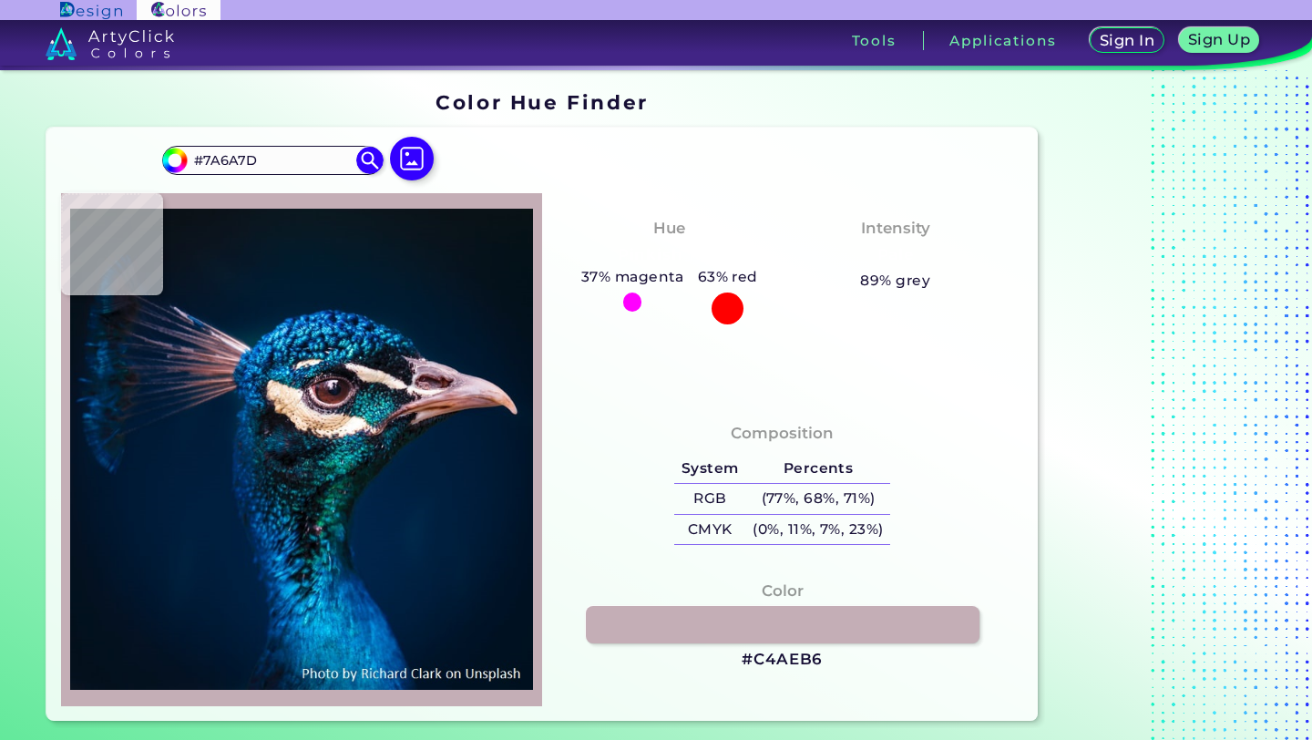
type input "#988D92"
type input "#f3e9e0"
type input "#F3E9E0"
type input "#f7dfd0"
type input "#F7DFD0"
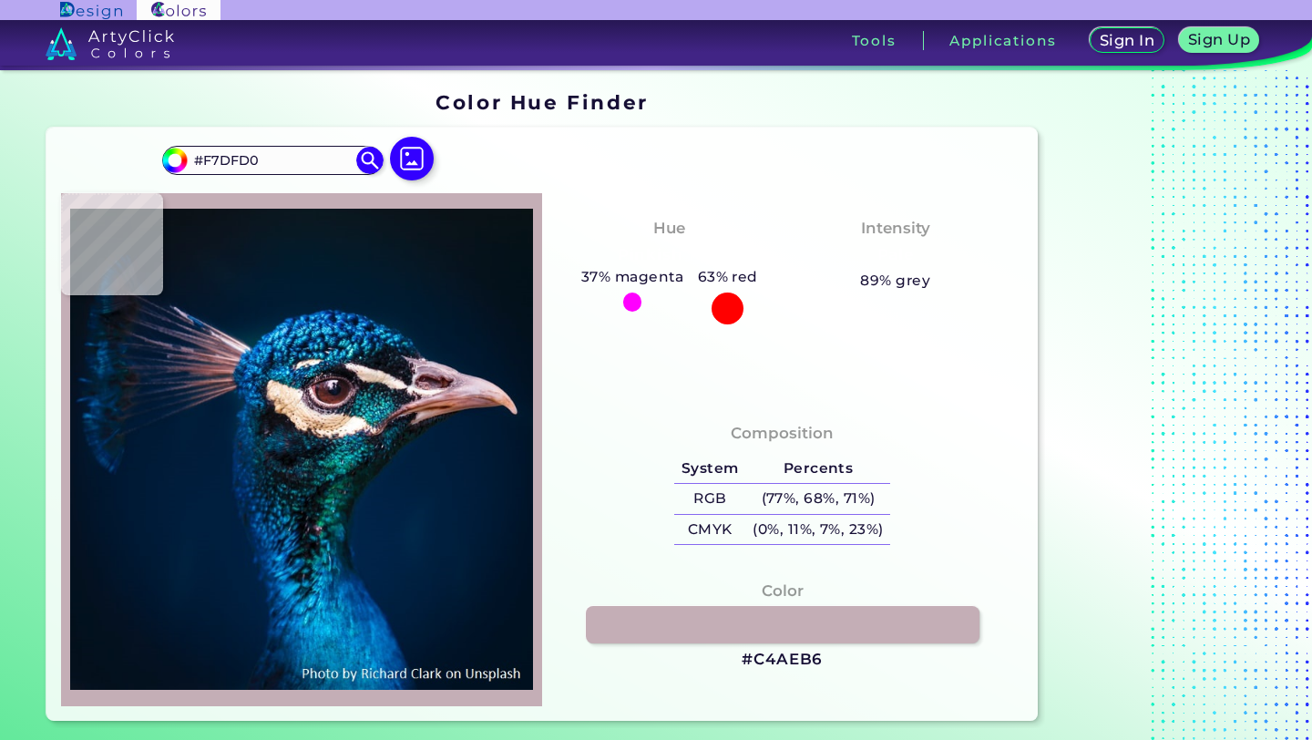
type input "#f4d5c0"
type input "#F4D5C0"
type input "#d7b098"
type input "#D7B098"
type input "#e2ba9e"
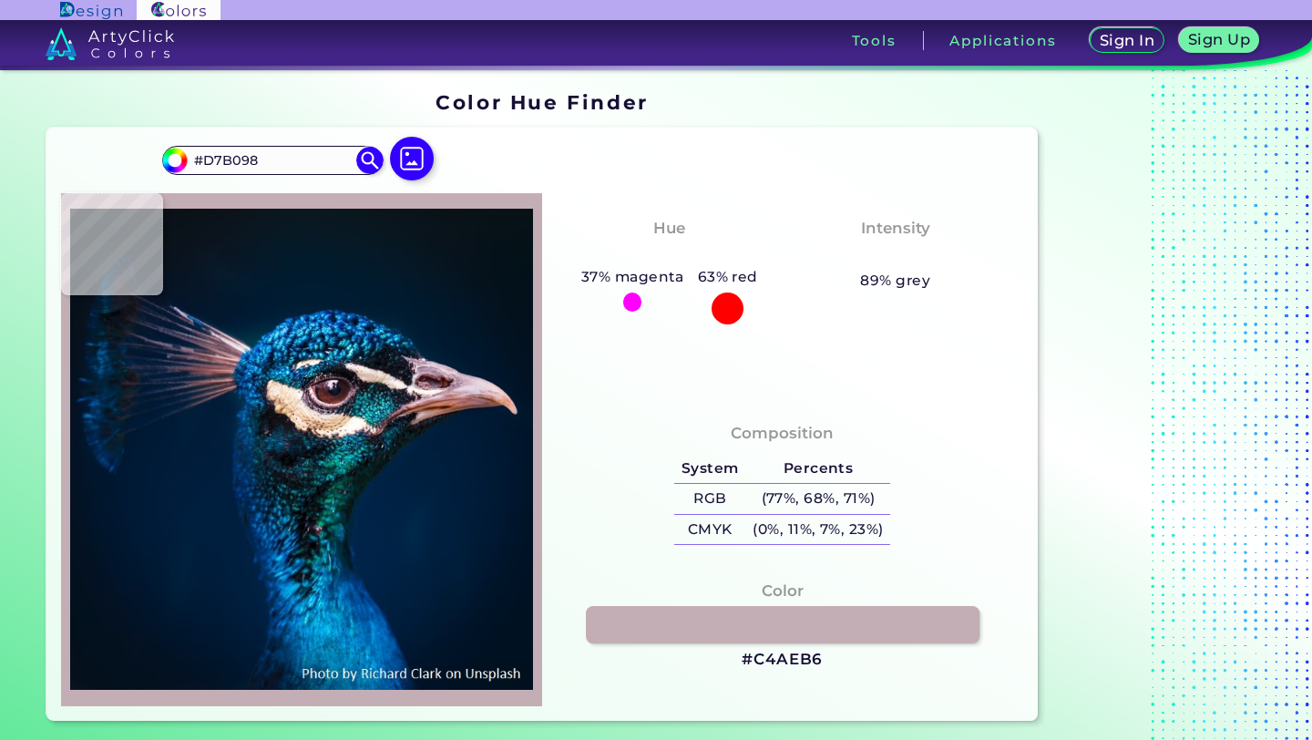
type input "#E2BA9E"
type input "#e9c4a3"
type input "#E9C4A3"
type input "#474353"
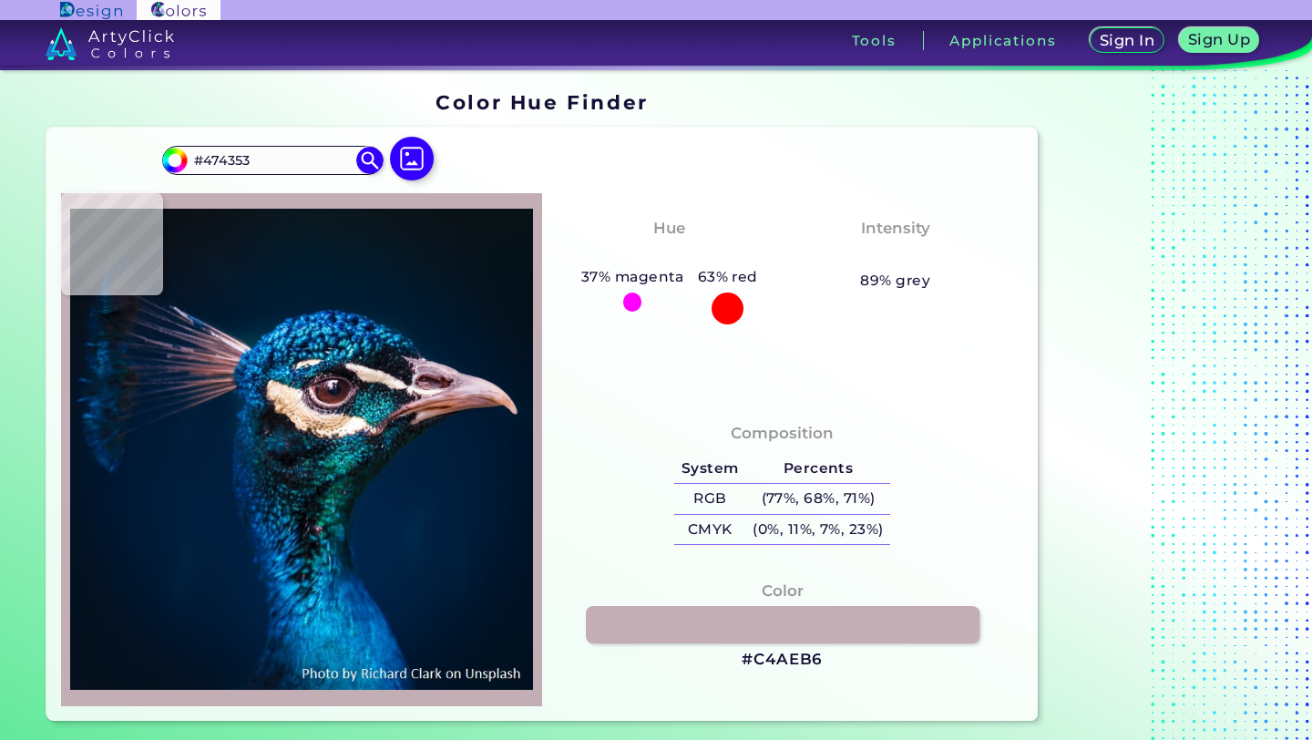
type input "#705a65"
type input "#705A65"
type input "#50251f"
type input "#50251F"
type input "#261721"
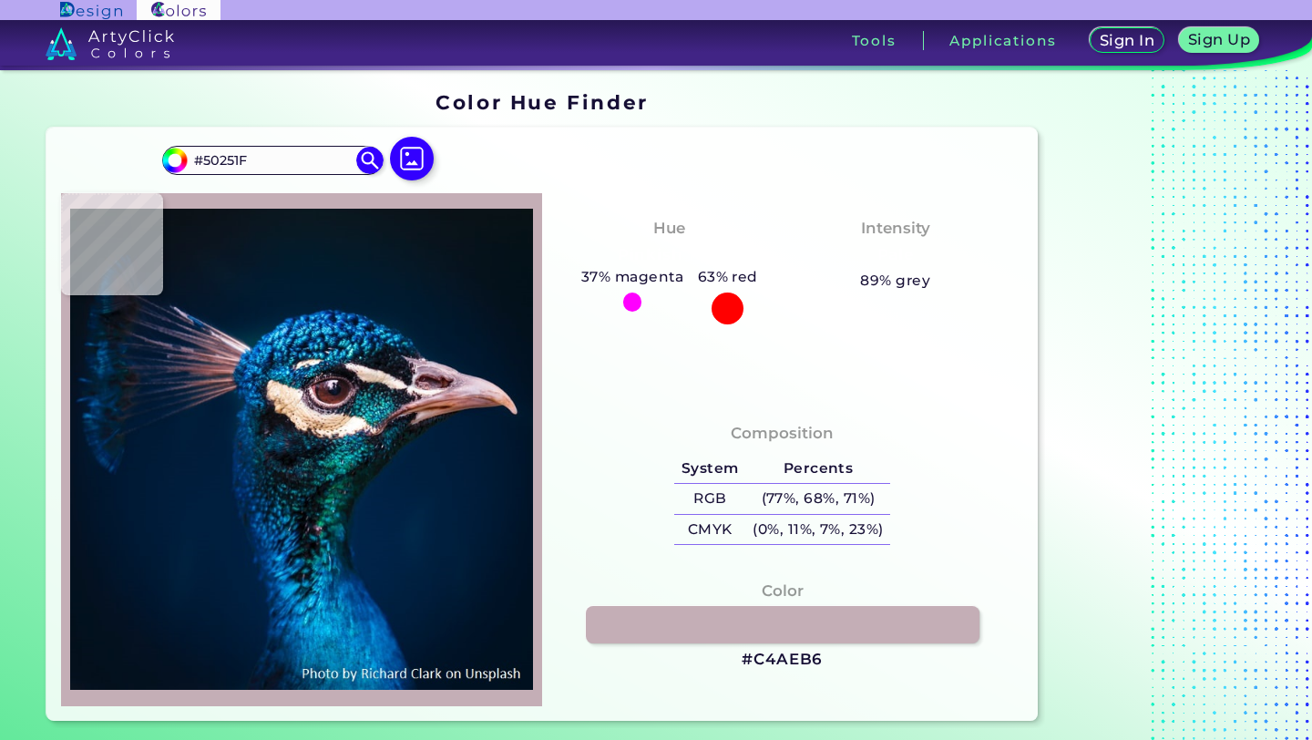
type input "#261721"
type input "#080e11"
type input "#080E11"
type input "#0f638f"
type input "#0F638F"
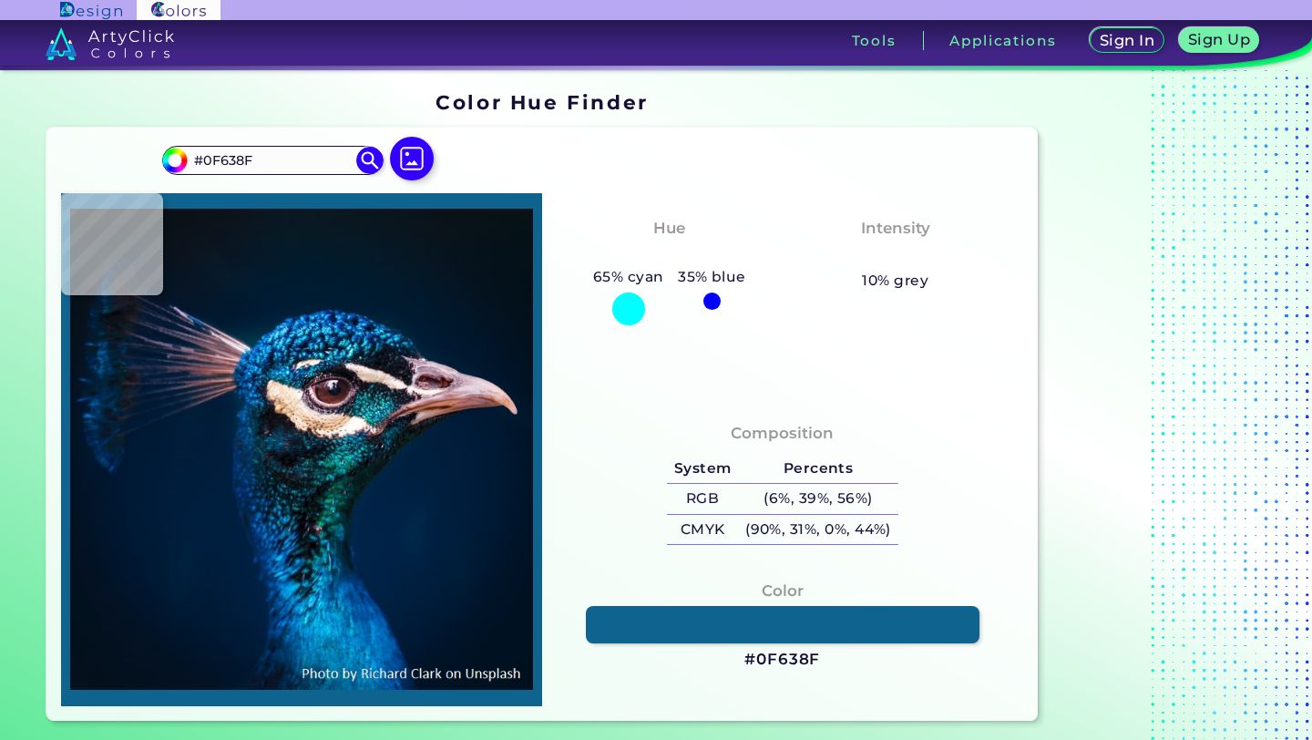
type input "#3399c5"
type input "#3399C5"
type input "#0b285d"
type input "#0B285D"
type input "#0d3c6f"
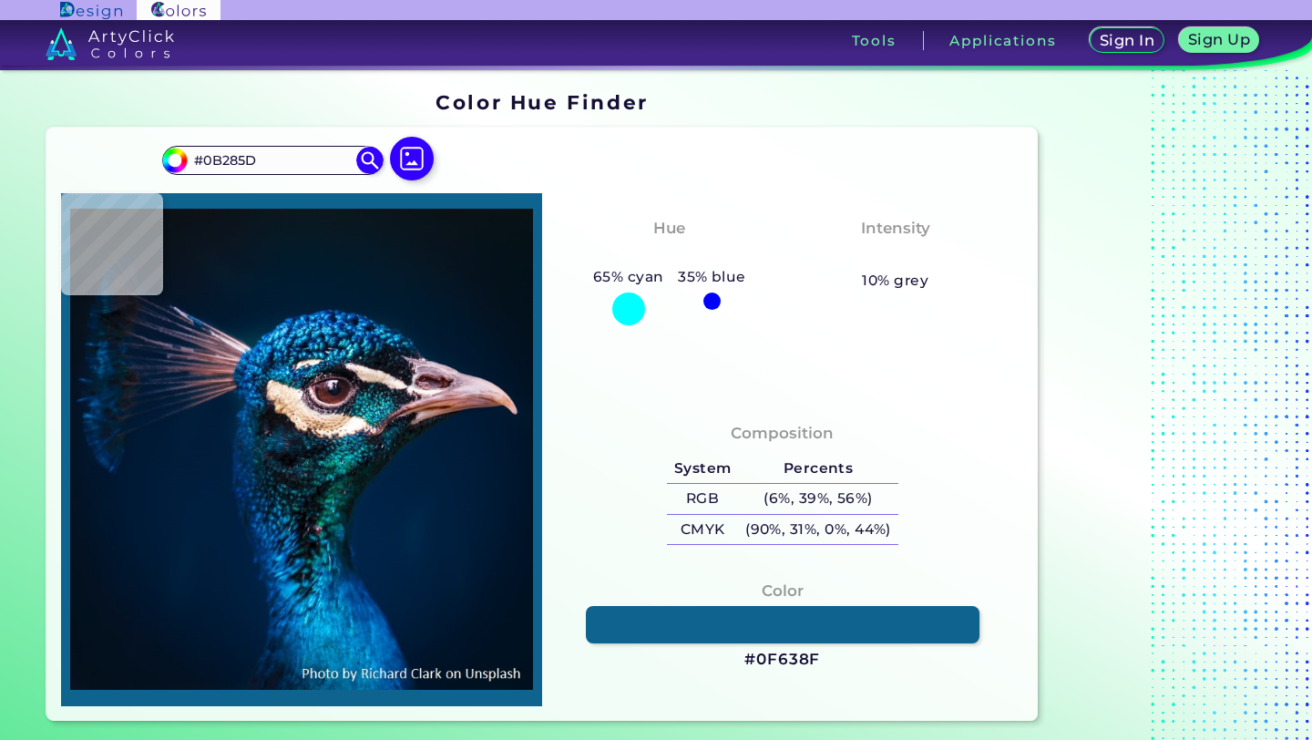
type input "#0D3C6F"
type input "#062958"
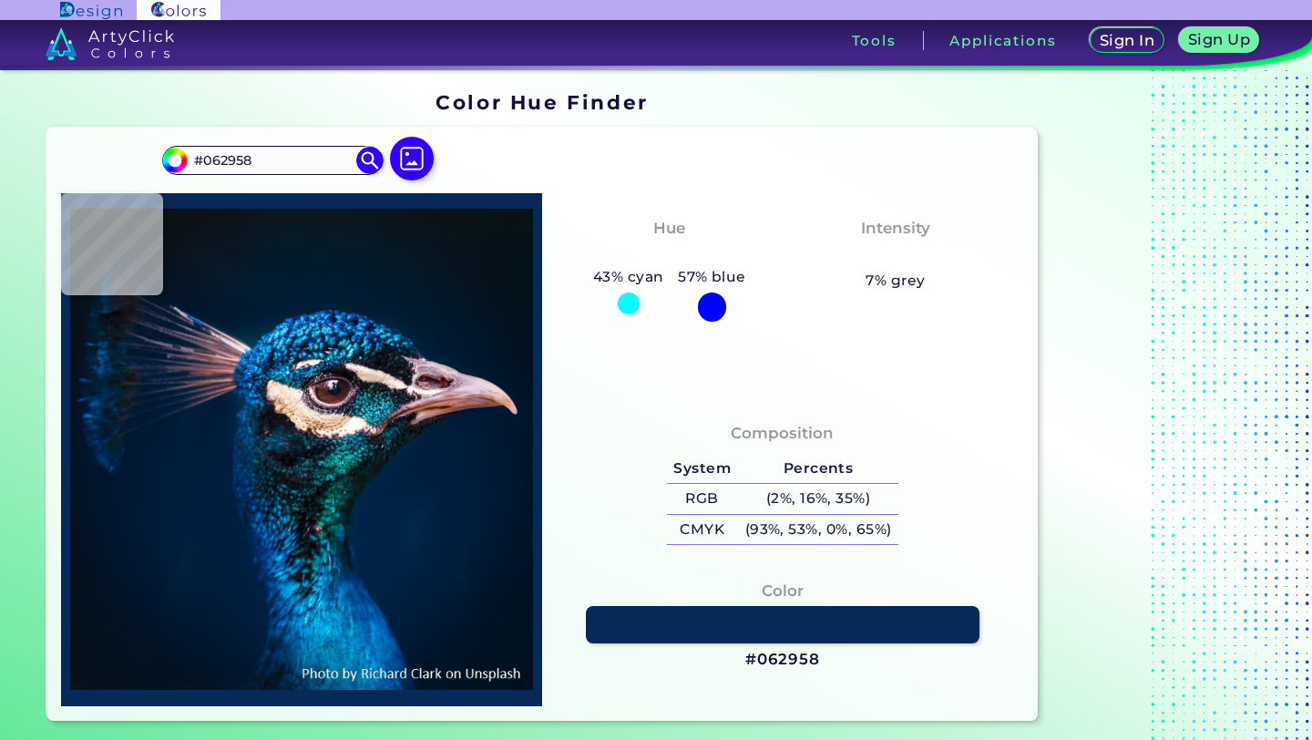
type input "#0d3c6f"
type input "#0D3C6F"
type input "#1b87b6"
type input "#1B87B6"
type input "#042f53"
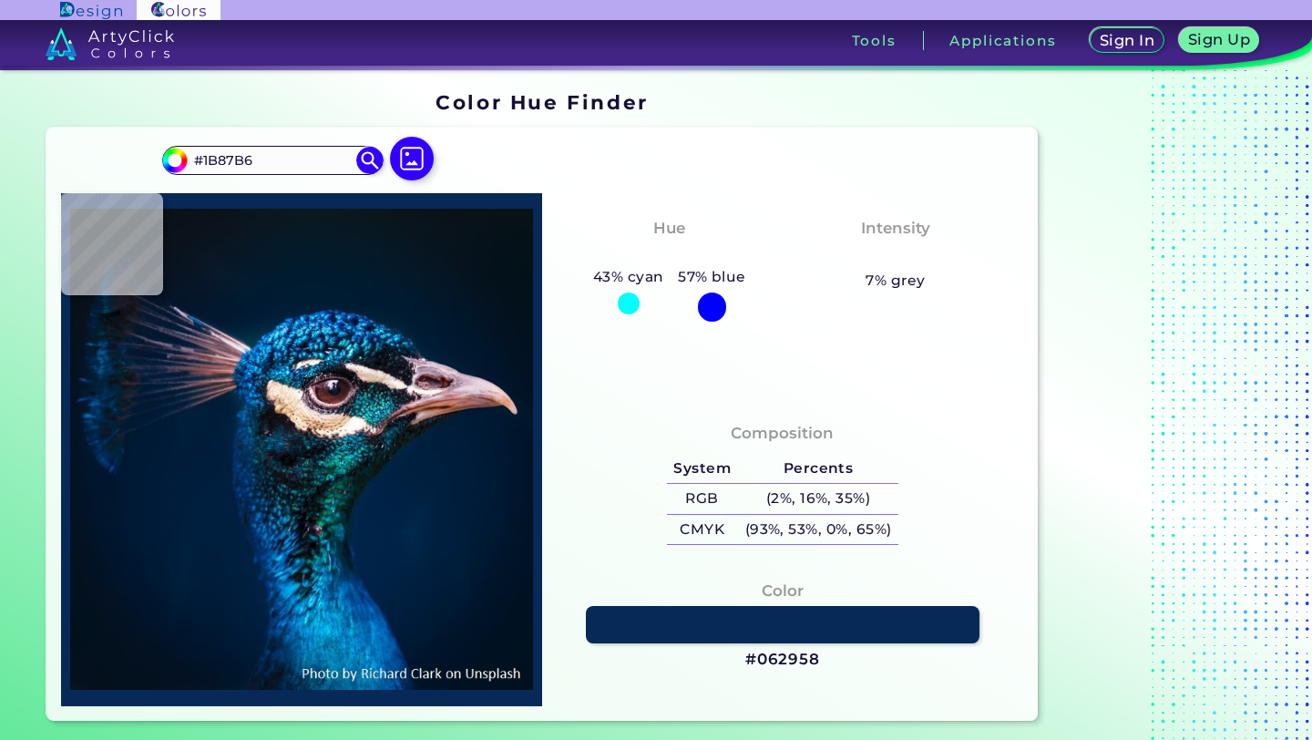
type input "#042F53"
type input "#28b0d1"
type input "#28B0D1"
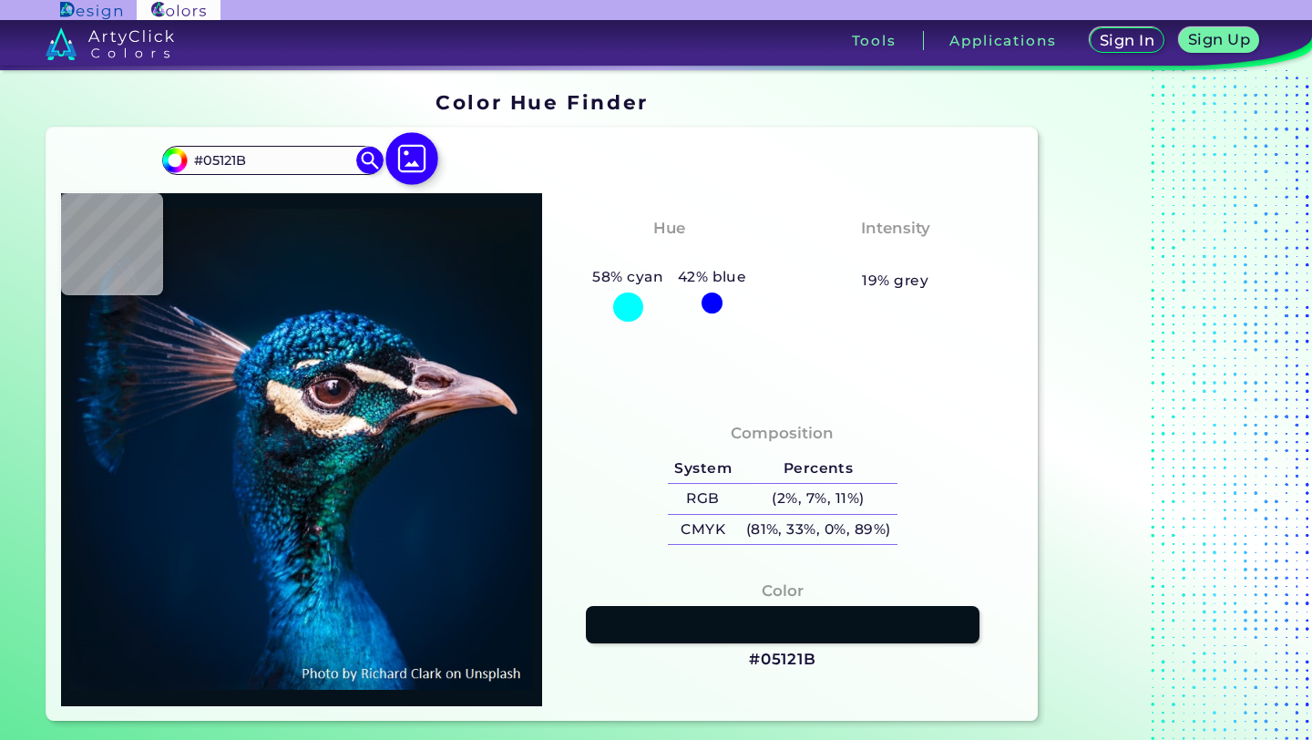
click at [413, 158] on img at bounding box center [411, 159] width 53 height 53
click at [0, 0] on input "file" at bounding box center [0, 0] width 0 height 0
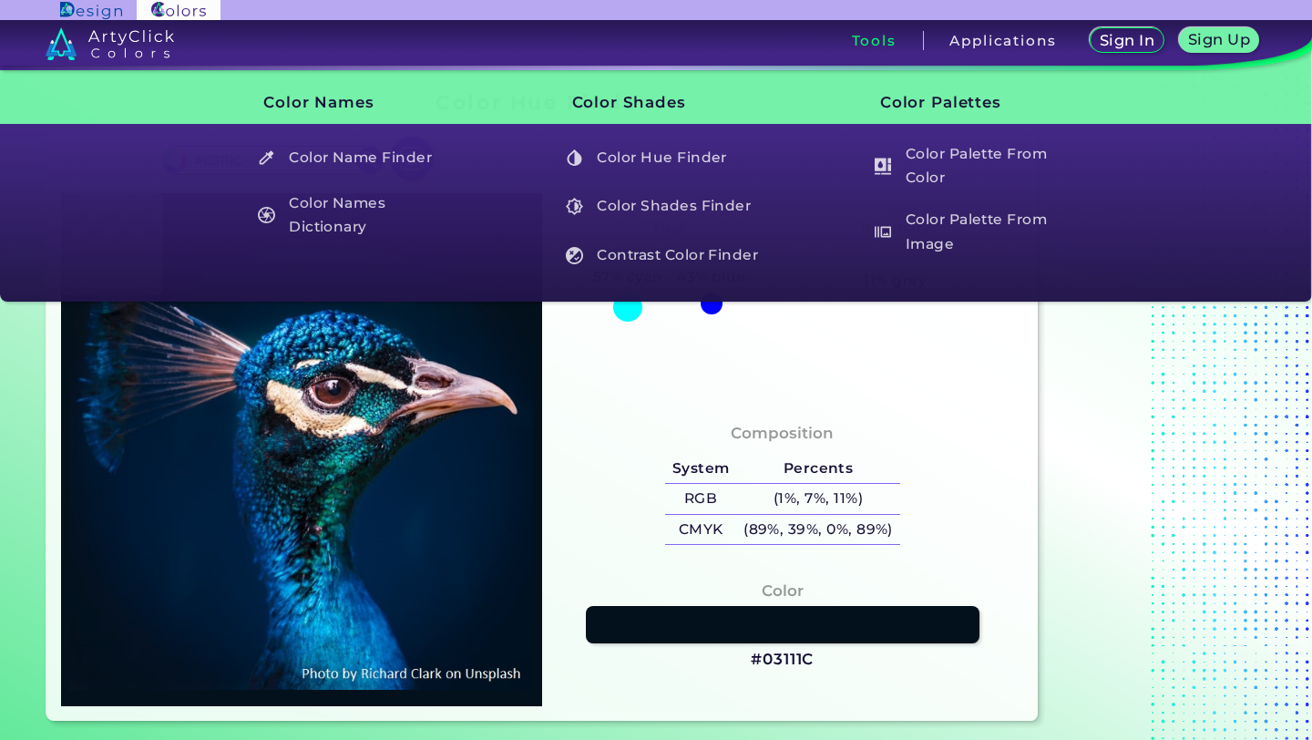
click at [872, 36] on h3 "Tools" at bounding box center [874, 41] width 45 height 14
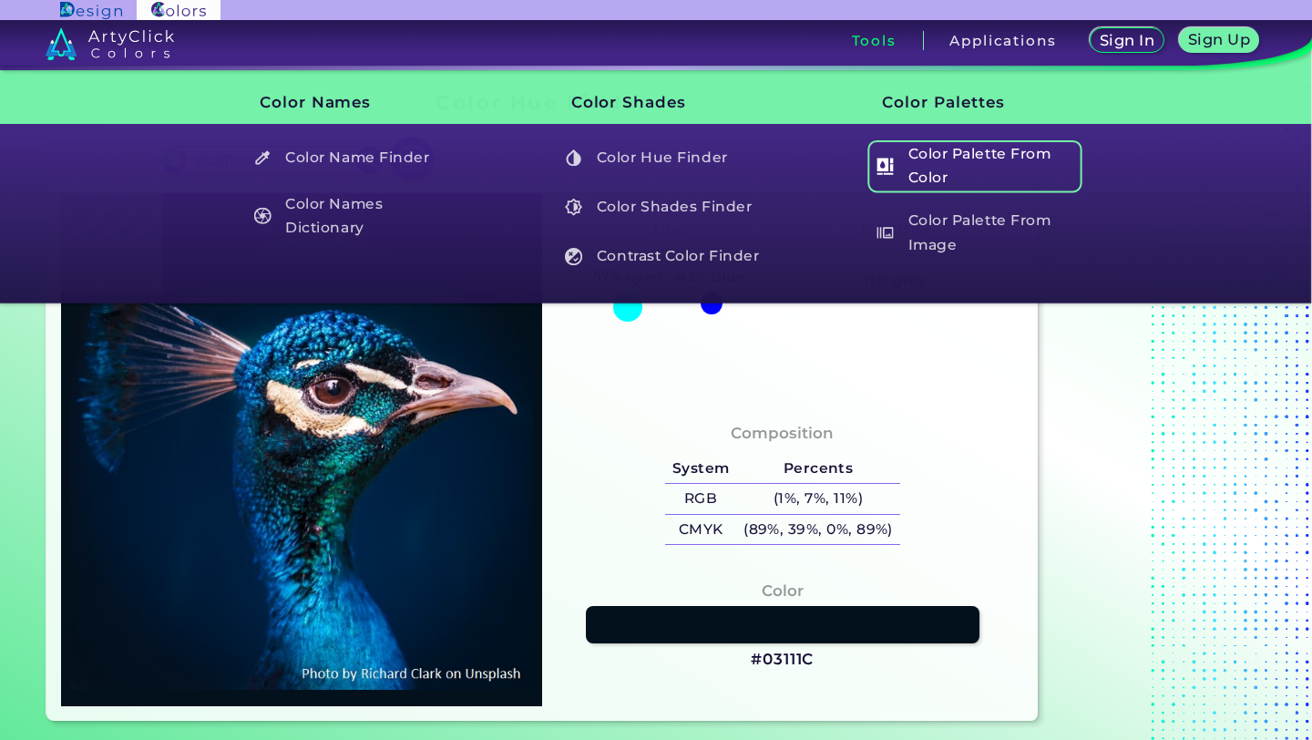
click at [966, 161] on h5 "Color Palette From Color" at bounding box center [975, 166] width 214 height 52
